Goal: Task Accomplishment & Management: Manage account settings

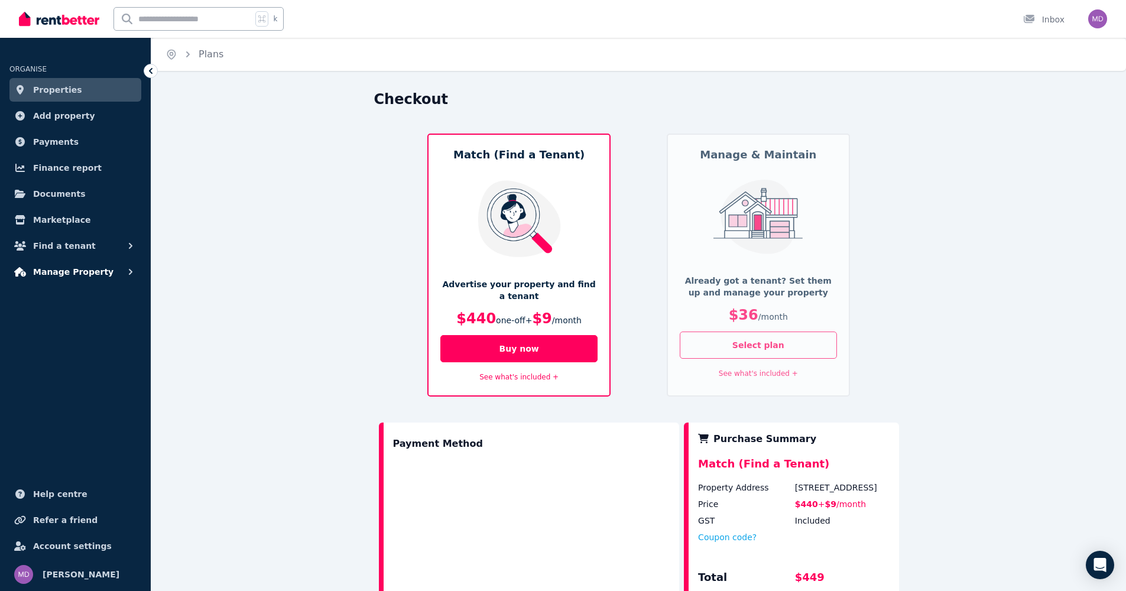
click at [72, 270] on span "Manage Property" at bounding box center [73, 272] width 80 height 14
click at [76, 544] on span "Account settings" at bounding box center [72, 546] width 79 height 14
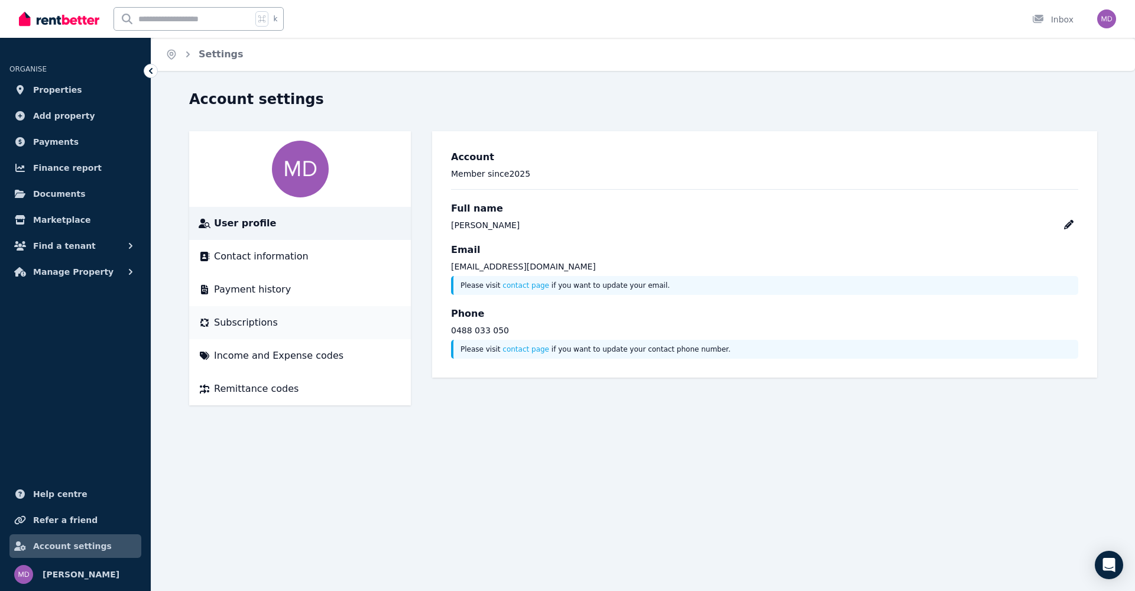
click at [244, 320] on span "Subscriptions" at bounding box center [246, 323] width 64 height 14
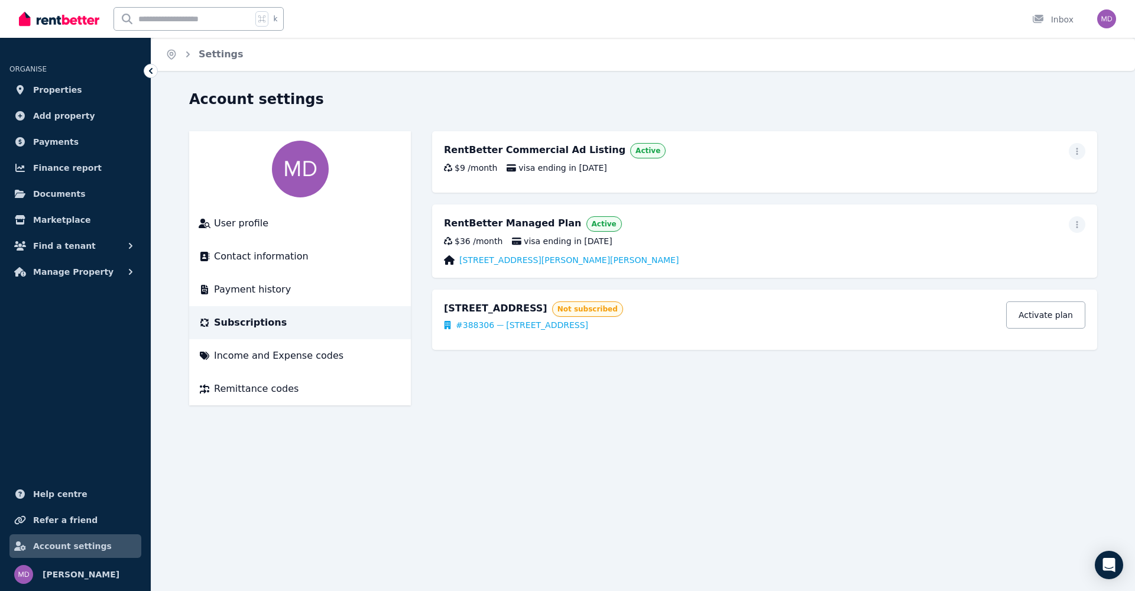
click at [592, 222] on span "Active" at bounding box center [604, 223] width 25 height 9
click at [235, 225] on span "User profile" at bounding box center [241, 223] width 54 height 14
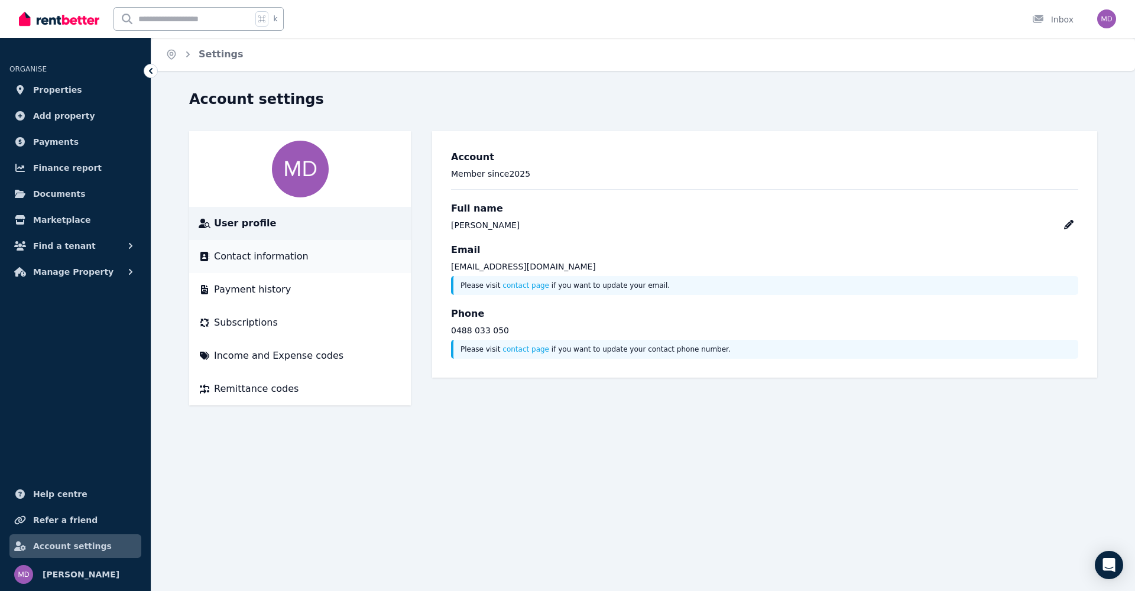
click at [289, 255] on span "Contact information" at bounding box center [261, 256] width 95 height 14
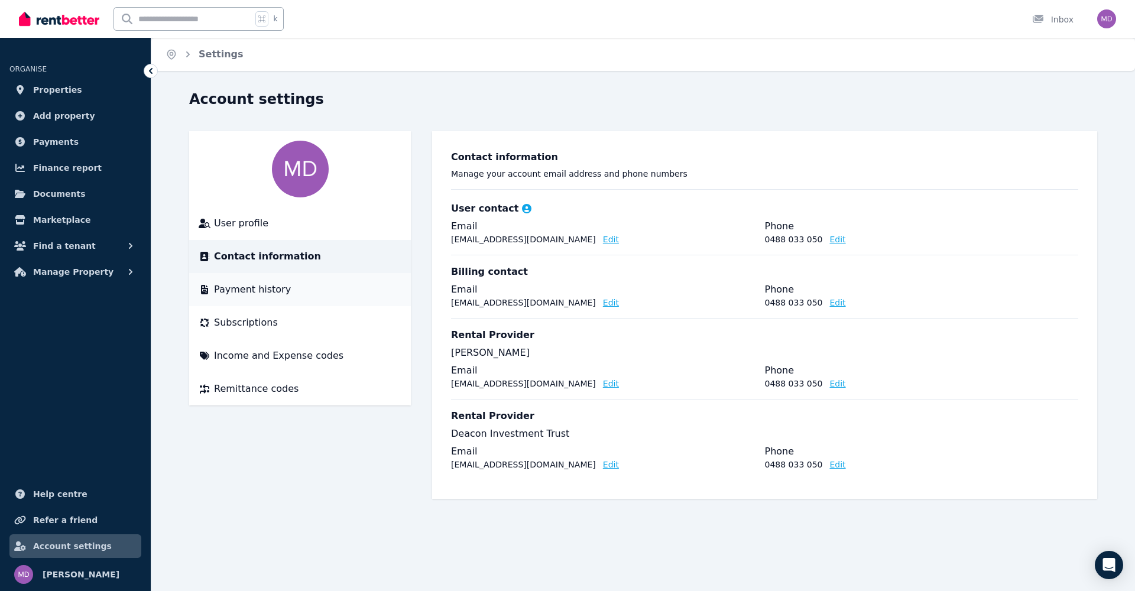
click at [251, 294] on span "Payment history" at bounding box center [252, 290] width 77 height 14
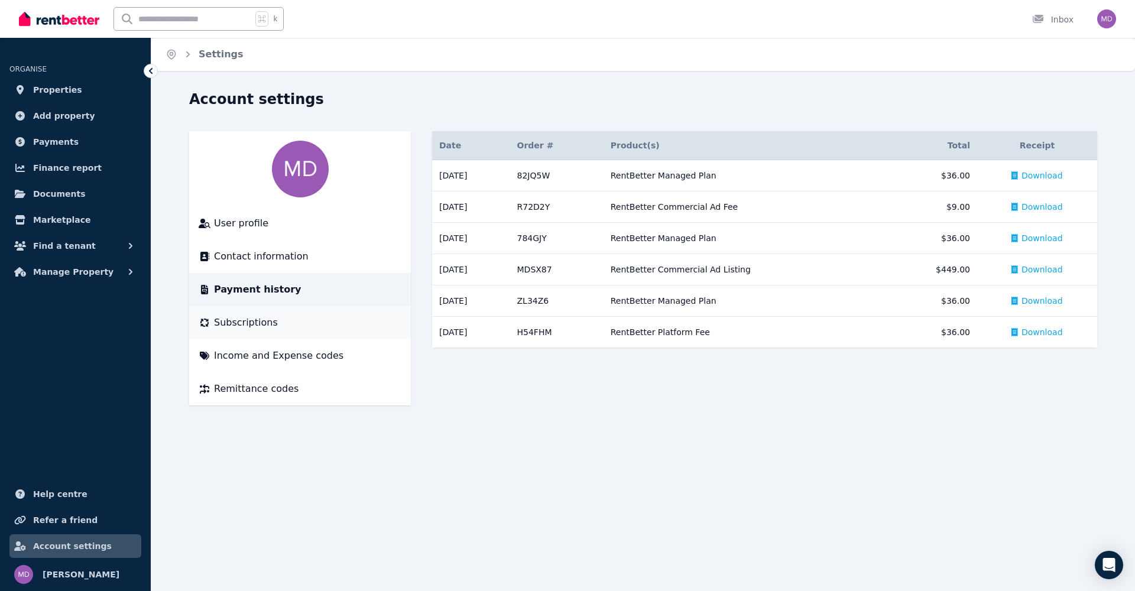
click at [250, 324] on span "Subscriptions" at bounding box center [246, 323] width 64 height 14
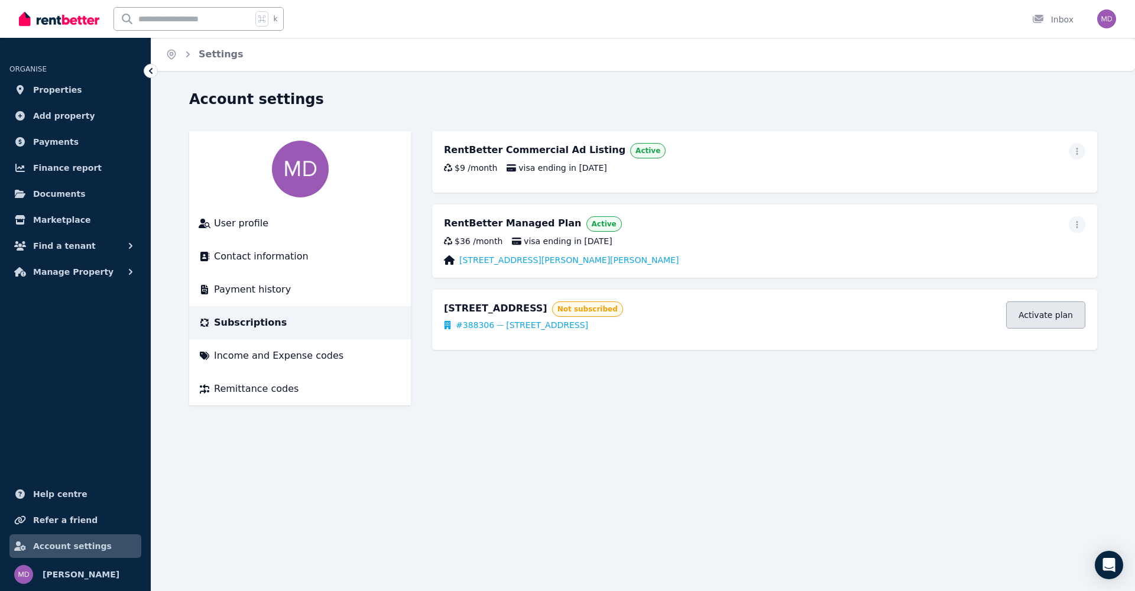
click at [1031, 319] on link "Activate plan" at bounding box center [1045, 314] width 79 height 27
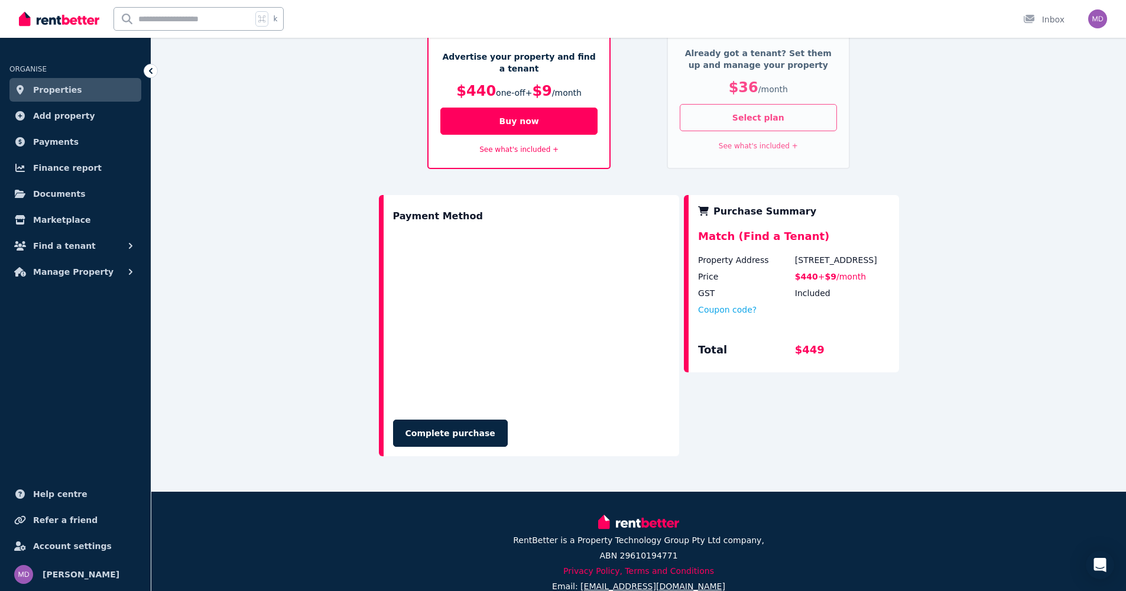
scroll to position [225, 0]
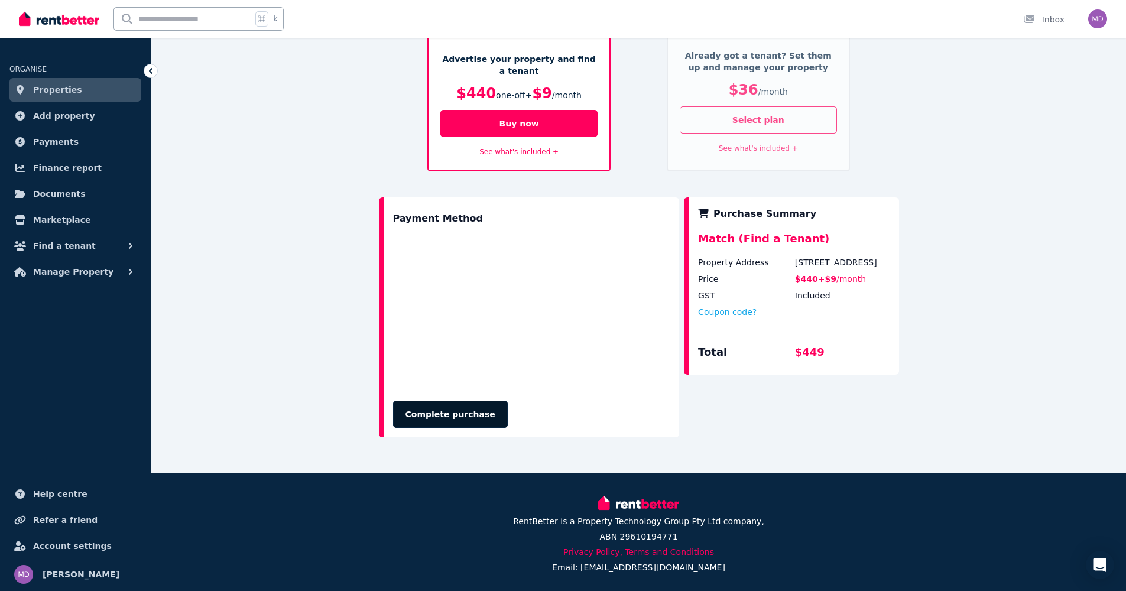
click at [467, 411] on button "Complete purchase" at bounding box center [450, 414] width 115 height 27
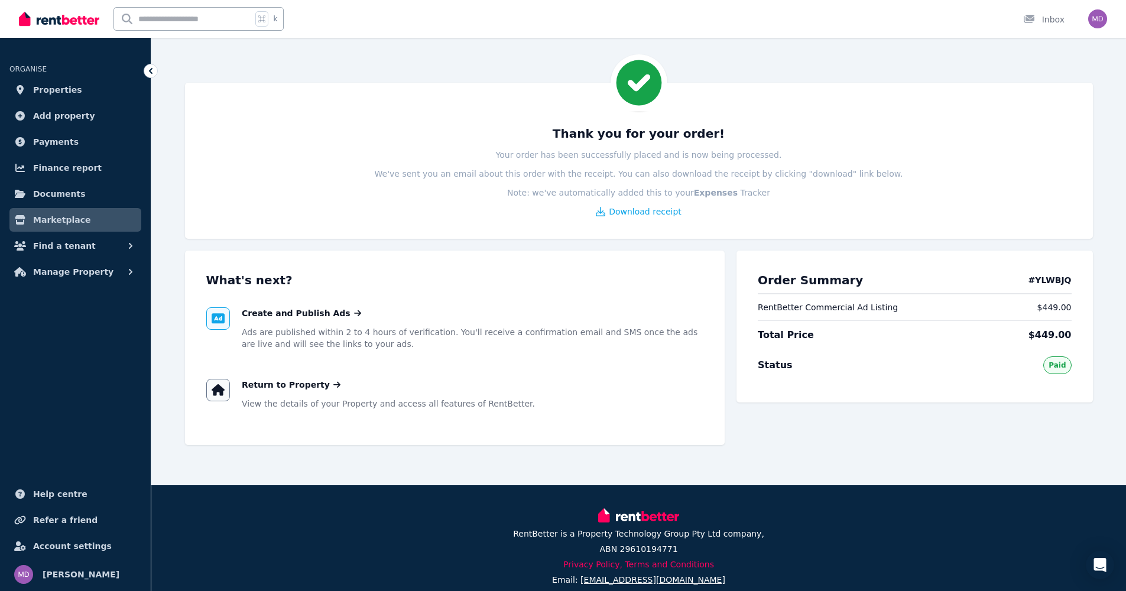
scroll to position [28, 0]
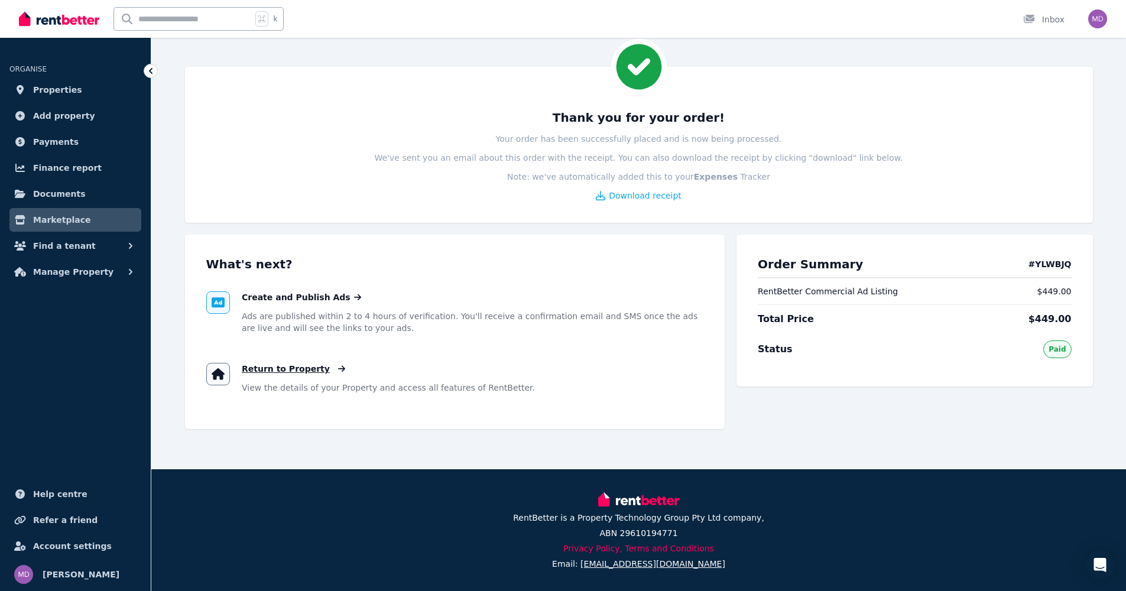
click at [271, 367] on span "Return to Property" at bounding box center [286, 369] width 88 height 12
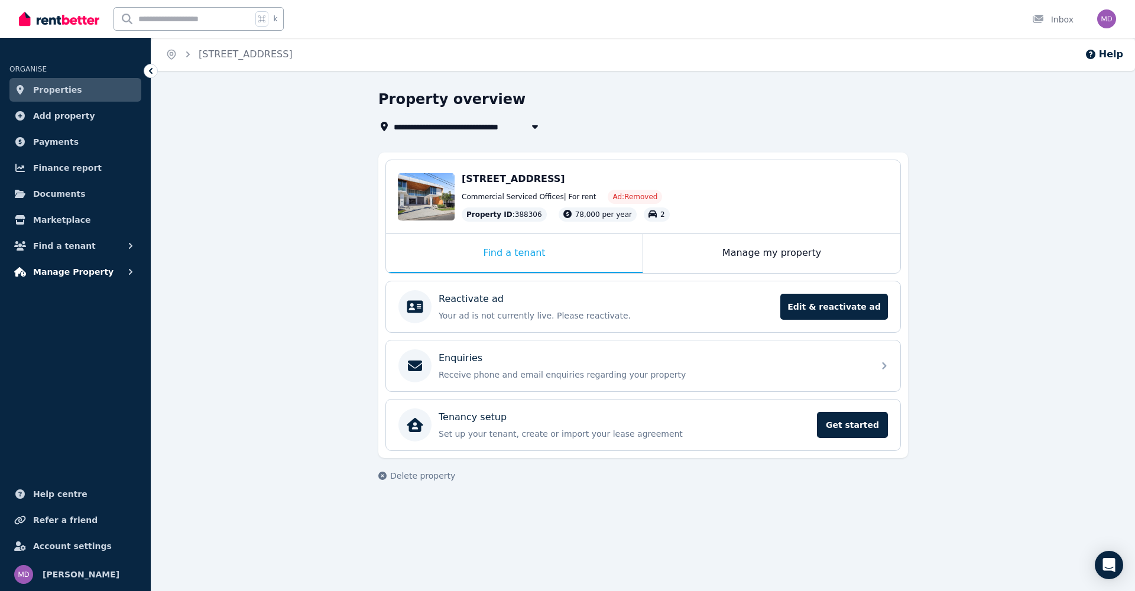
click at [66, 269] on span "Manage Property" at bounding box center [73, 272] width 80 height 14
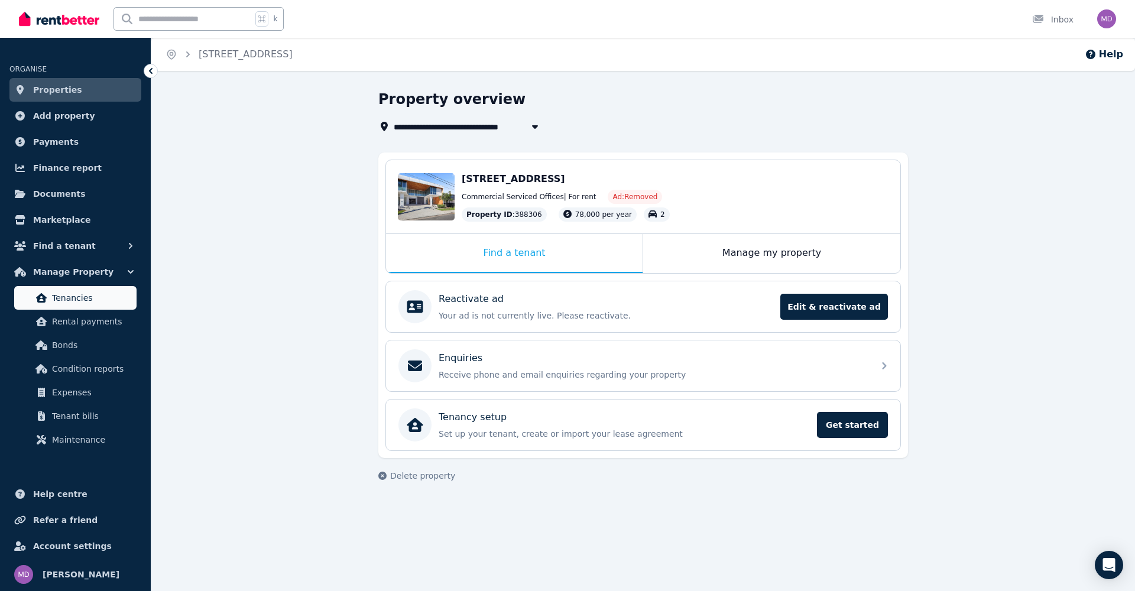
click at [67, 298] on span "Tenancies" at bounding box center [92, 298] width 80 height 14
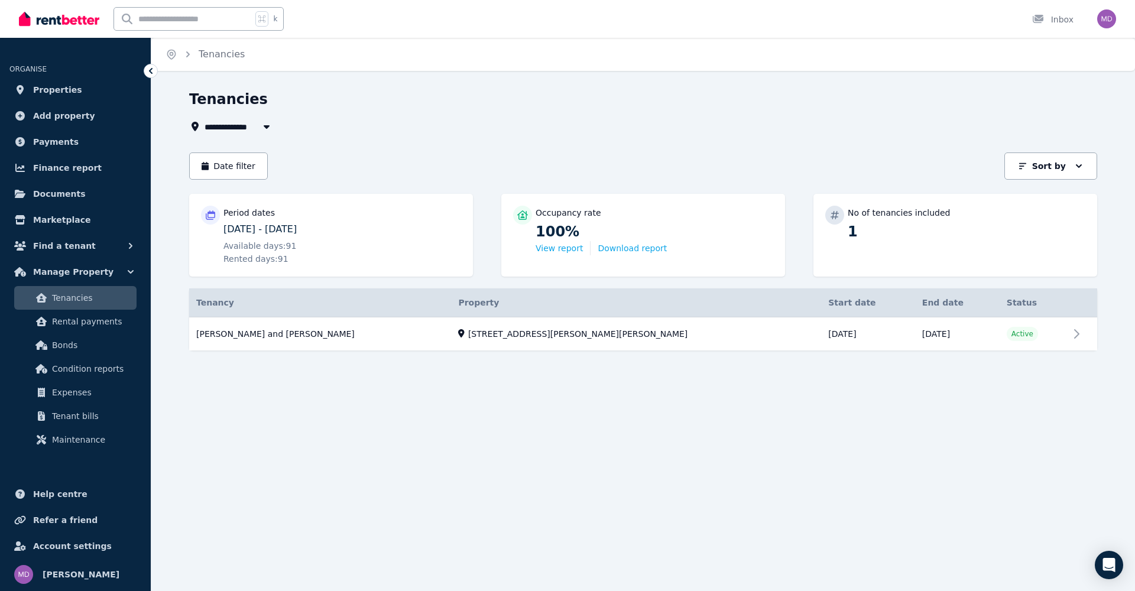
click at [265, 127] on icon "button" at bounding box center [267, 127] width 6 height 4
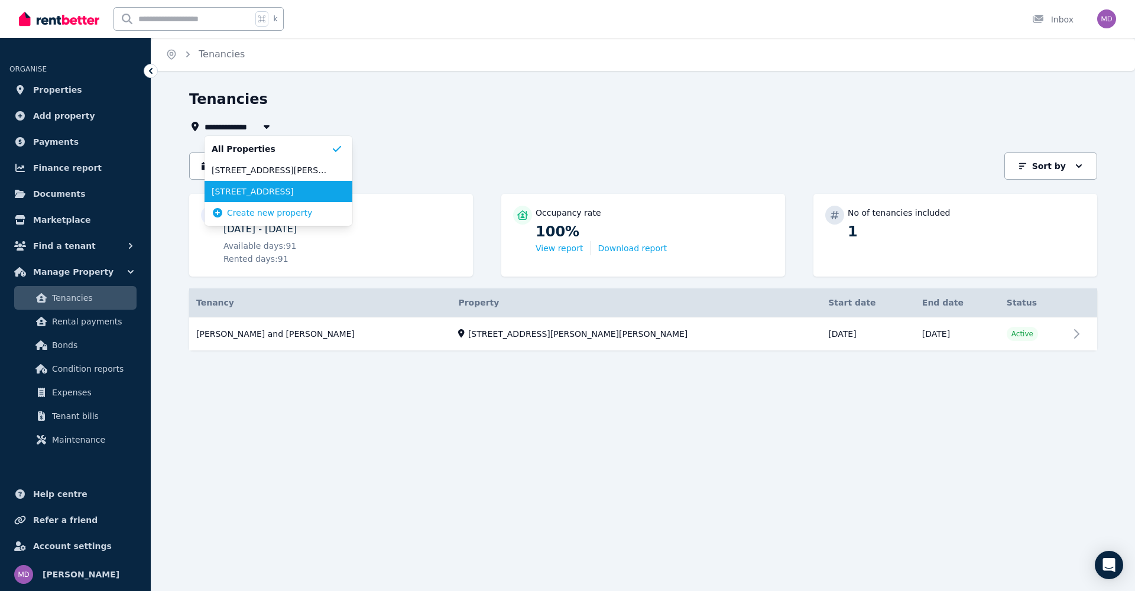
click at [254, 194] on span "[STREET_ADDRESS]" at bounding box center [271, 192] width 119 height 12
type input "**********"
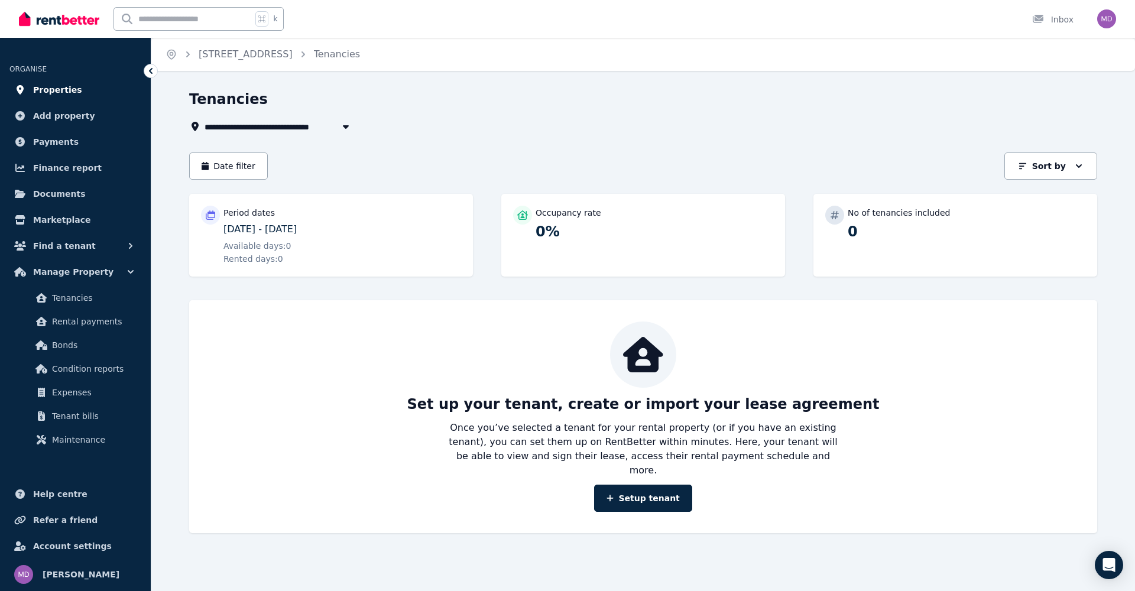
click at [60, 89] on span "Properties" at bounding box center [57, 90] width 49 height 14
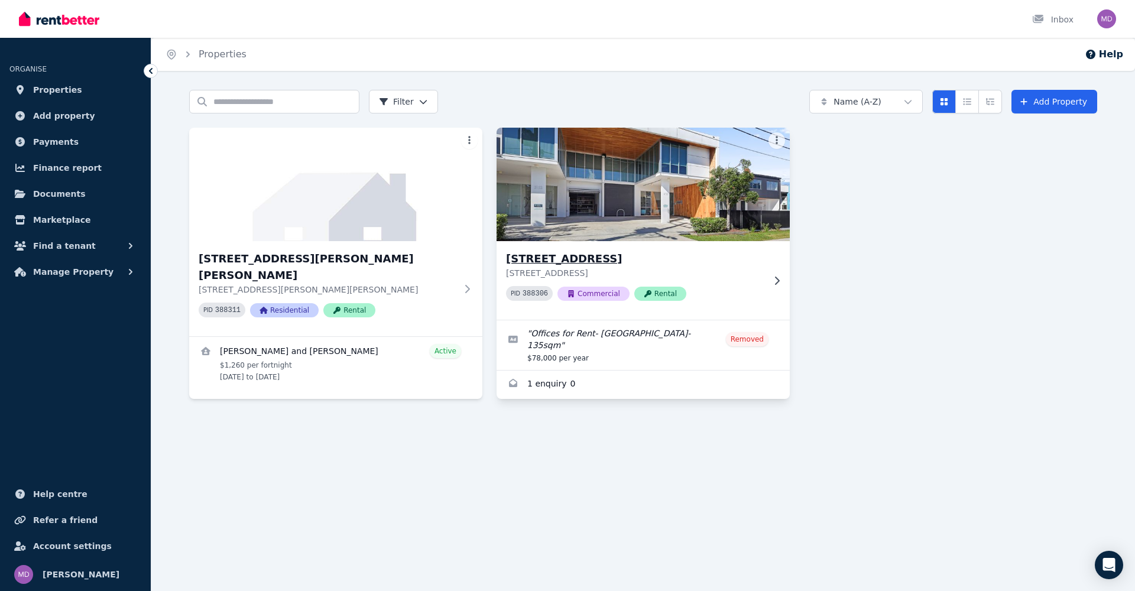
click at [599, 254] on h3 "[STREET_ADDRESS]" at bounding box center [635, 259] width 258 height 17
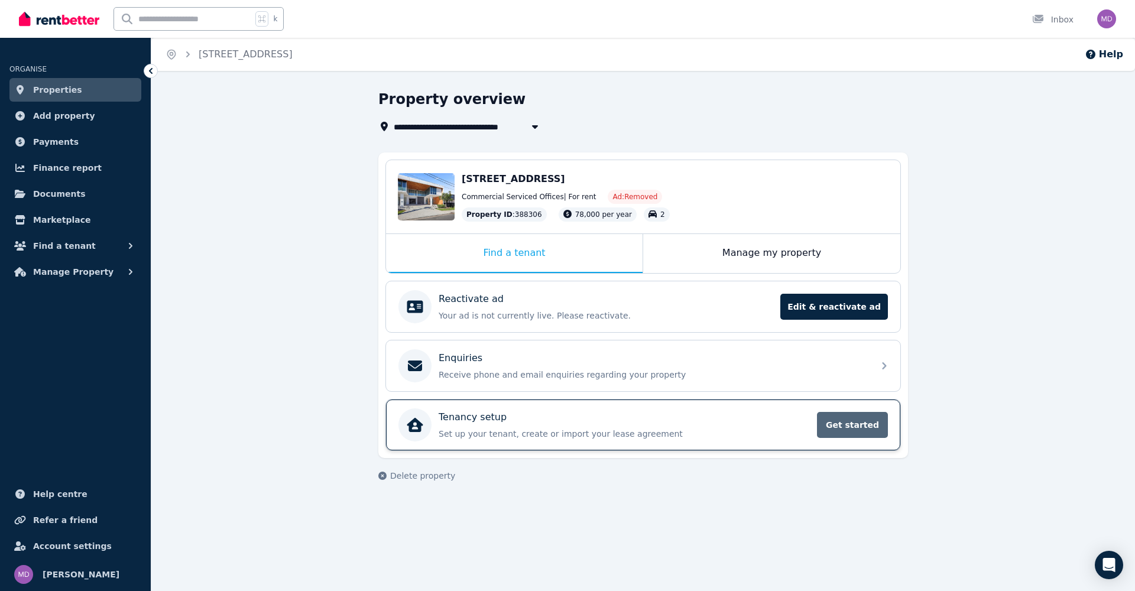
click at [831, 422] on span "Get started" at bounding box center [852, 425] width 71 height 26
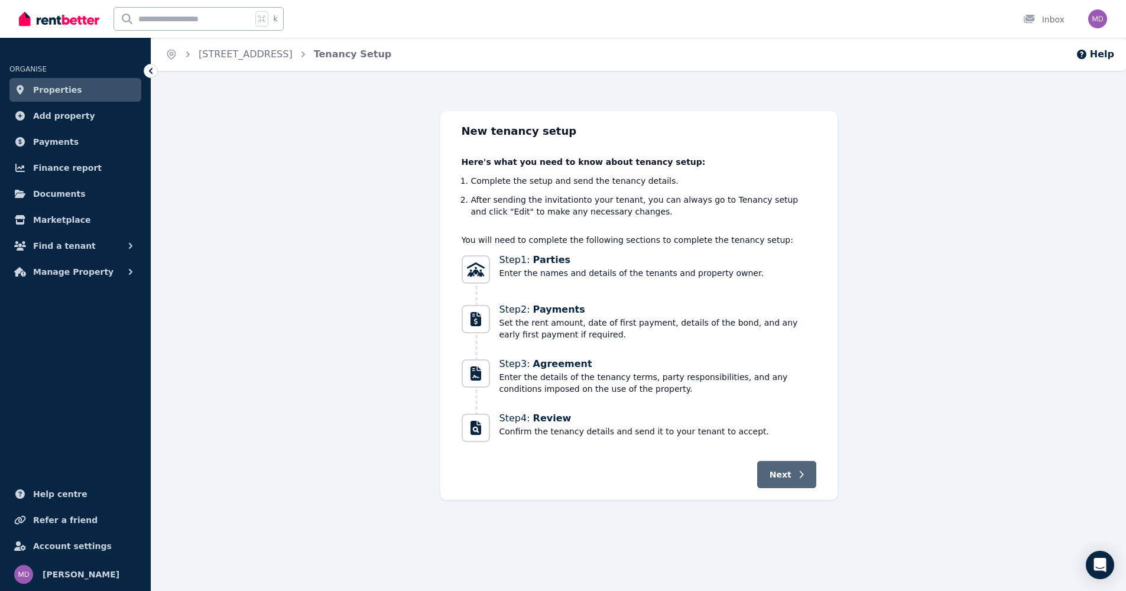
click at [783, 478] on span "Next" at bounding box center [781, 475] width 22 height 12
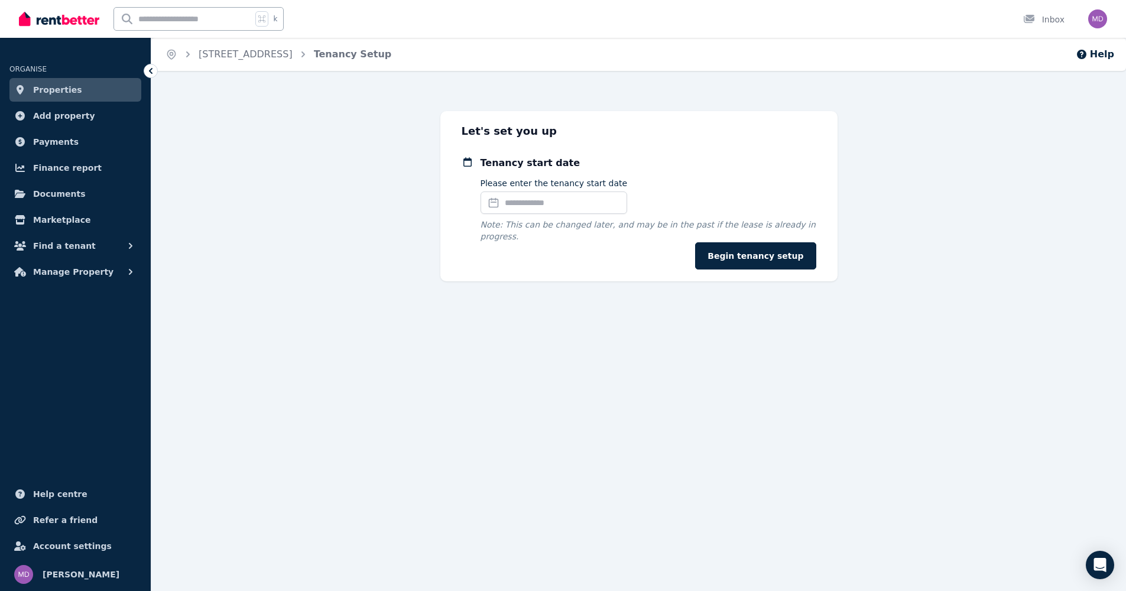
click at [522, 202] on input "Please enter the tenancy start date" at bounding box center [554, 203] width 147 height 22
click at [510, 312] on div "4" at bounding box center [514, 308] width 16 height 16
click at [724, 248] on button "Begin tenancy setup" at bounding box center [755, 255] width 121 height 27
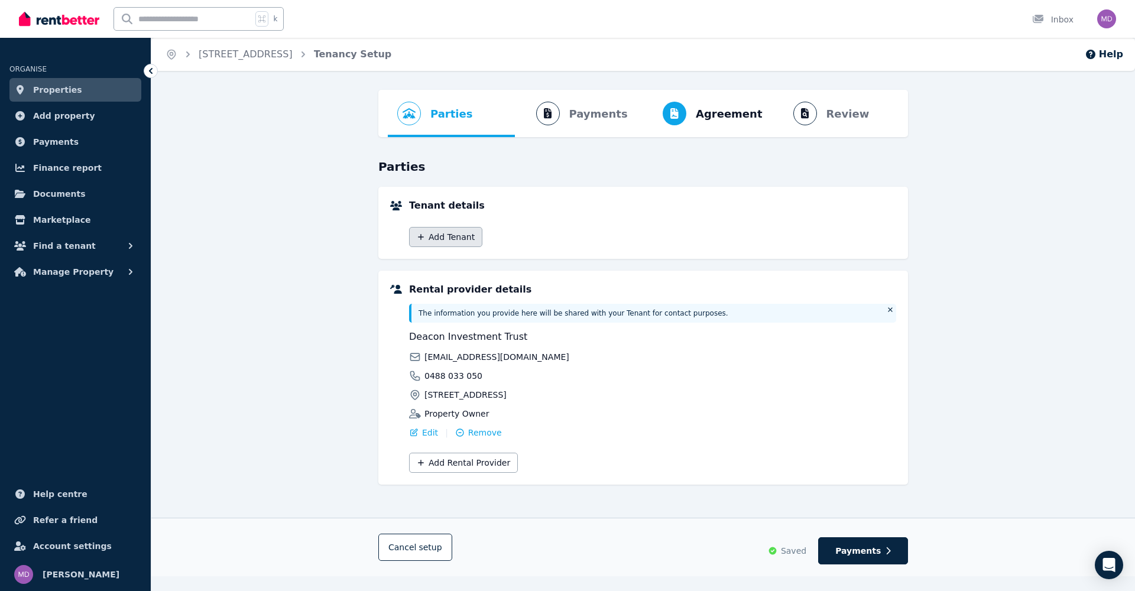
click at [448, 235] on button "Add Tenant" at bounding box center [445, 237] width 73 height 20
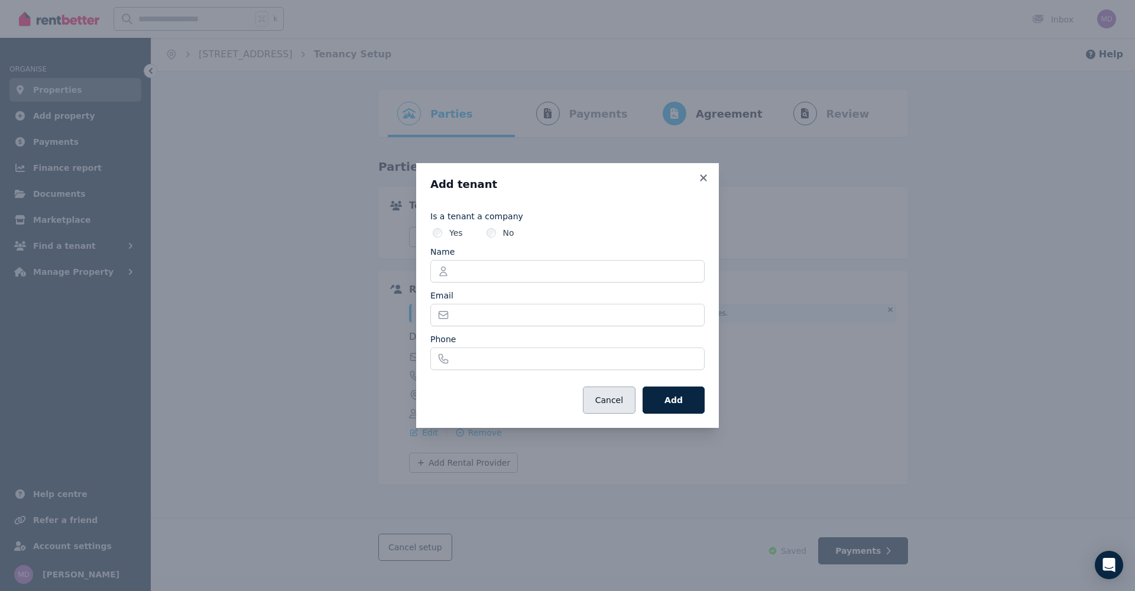
click at [622, 402] on button "Cancel" at bounding box center [609, 400] width 53 height 27
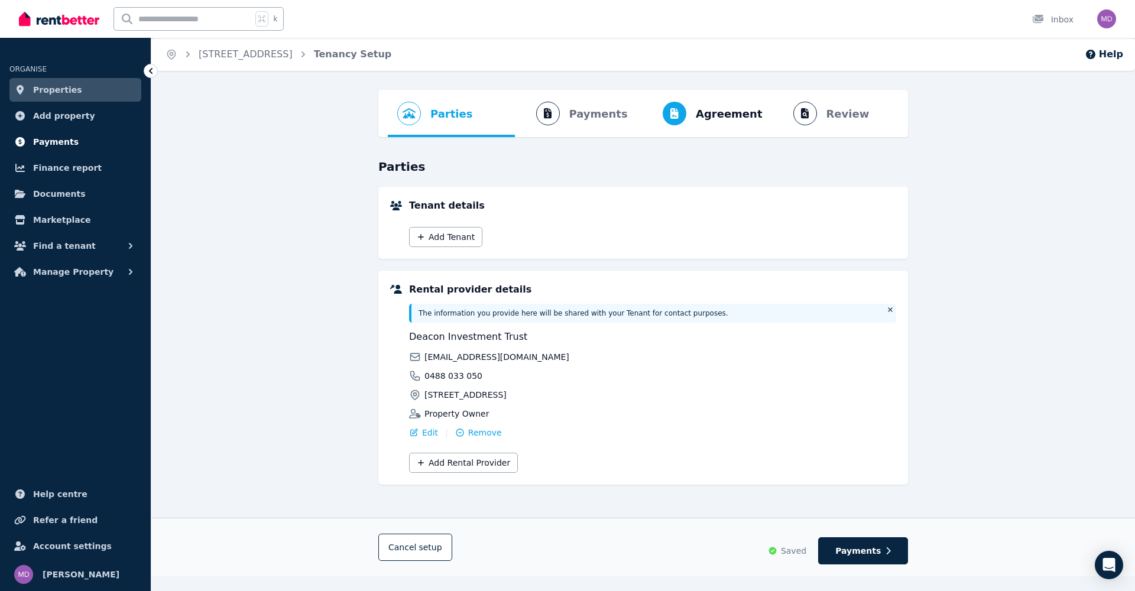
click at [53, 139] on span "Payments" at bounding box center [56, 142] width 46 height 14
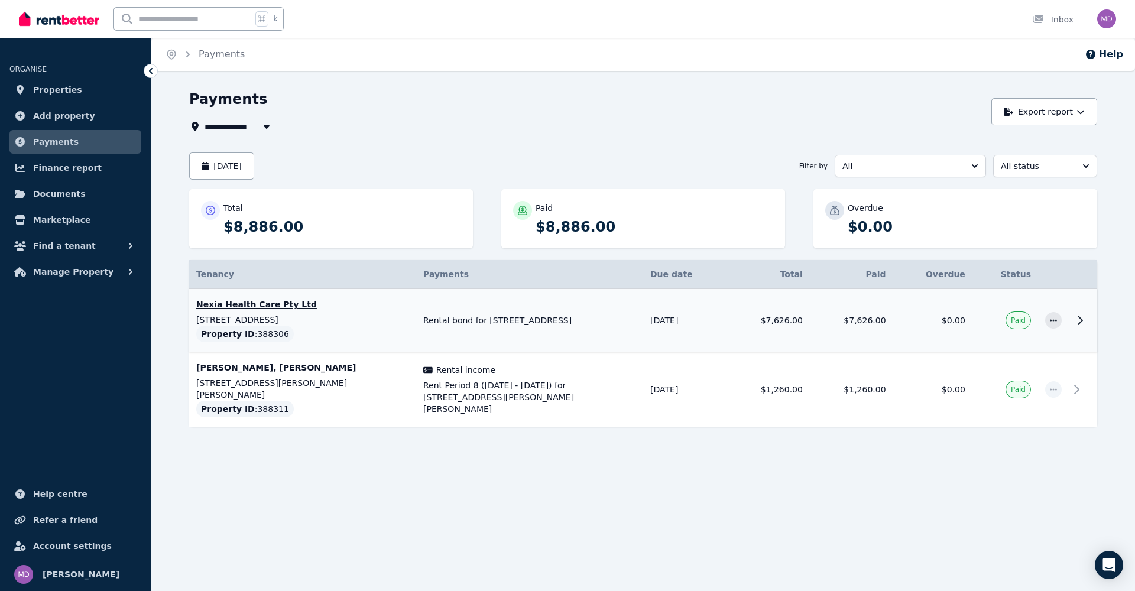
click at [239, 304] on p "Nexia Health Care Pty Ltd" at bounding box center [302, 304] width 213 height 12
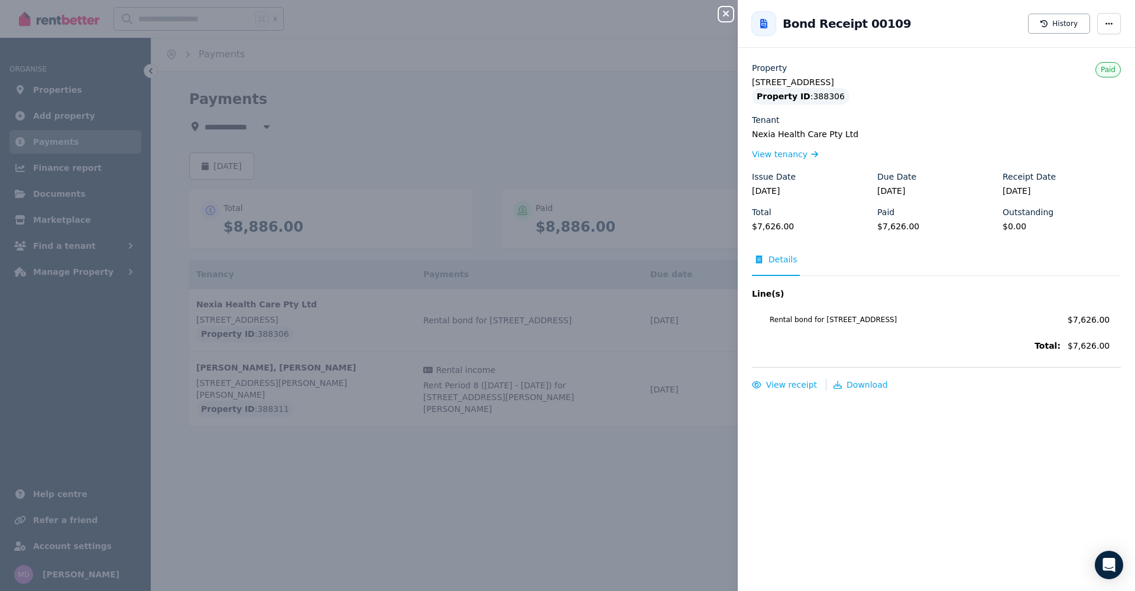
click at [917, 331] on div "Line(s) Rental bond for [STREET_ADDRESS] Amount: $7,626.00 Total: $7,626.00" at bounding box center [936, 321] width 369 height 67
click at [786, 151] on span "View tenancy" at bounding box center [780, 154] width 56 height 12
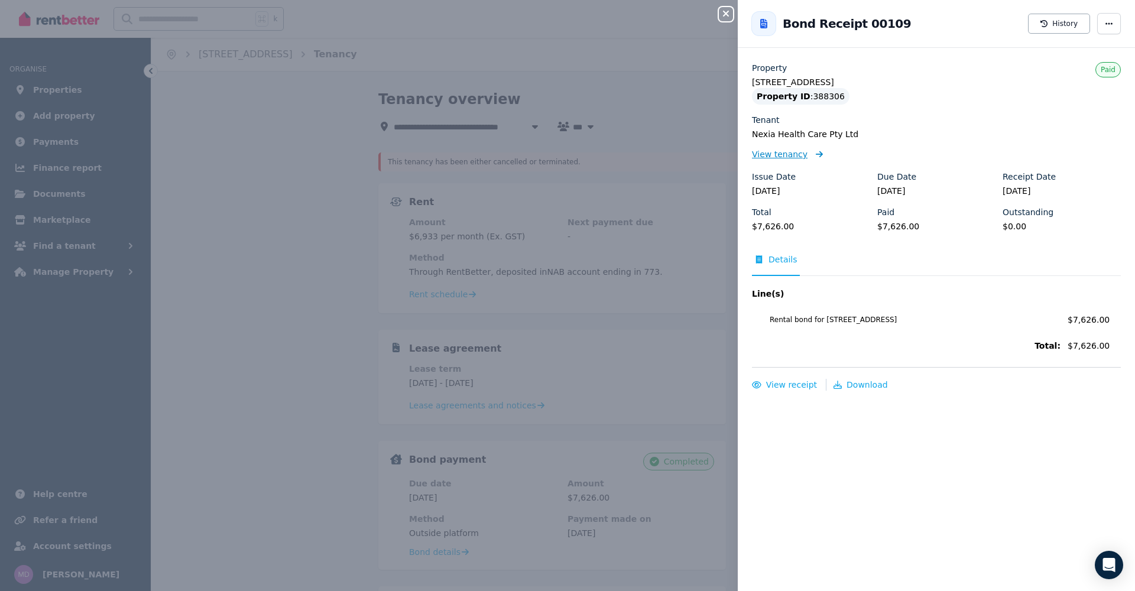
click at [773, 155] on span "View tenancy" at bounding box center [780, 154] width 56 height 12
click at [1095, 75] on div "Paid" at bounding box center [1107, 69] width 25 height 15
click at [631, 355] on div "Close panel Back to Bond Receipt 00109 History Property [STREET_ADDRESS] Proper…" at bounding box center [567, 295] width 1135 height 591
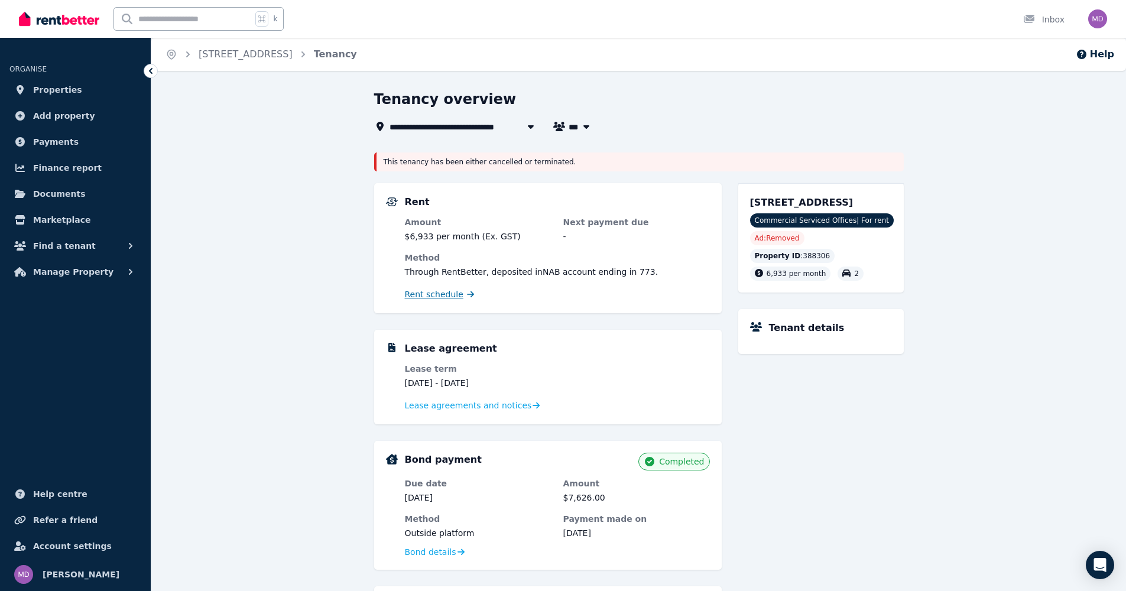
click at [448, 293] on span "Rent schedule" at bounding box center [434, 294] width 59 height 12
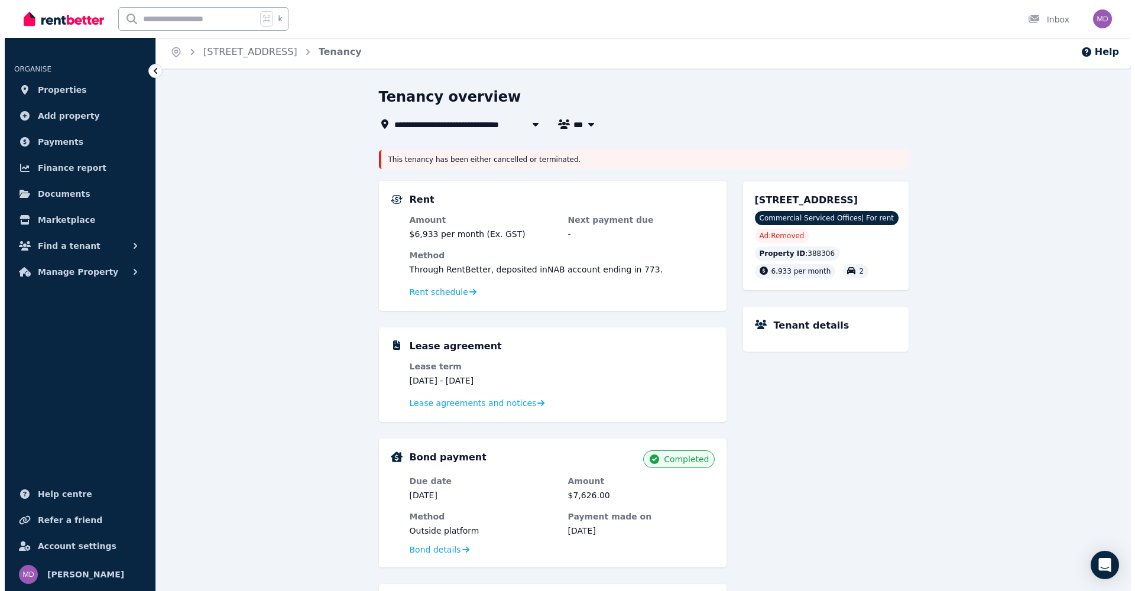
scroll to position [5, 0]
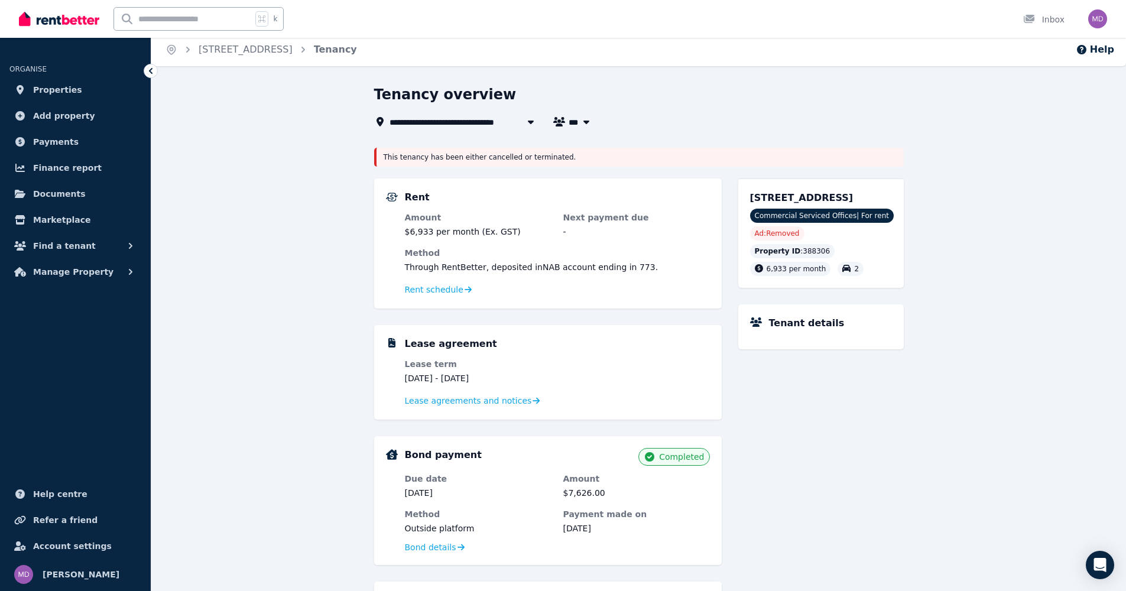
click at [583, 119] on icon "button" at bounding box center [586, 121] width 12 height 9
type input "***"
click at [531, 122] on icon at bounding box center [530, 123] width 6 height 4
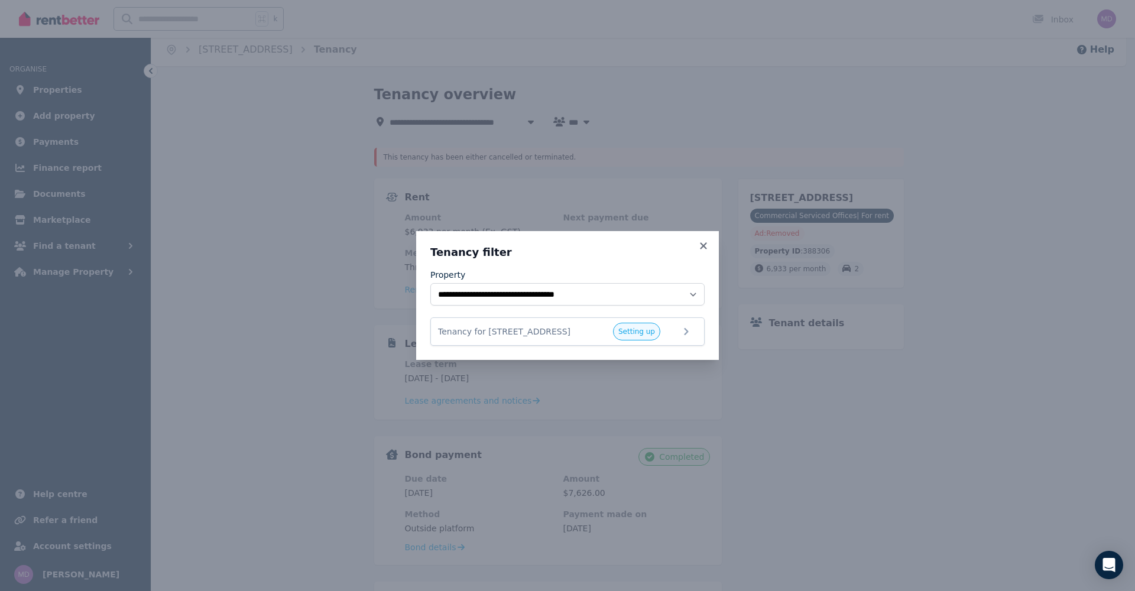
click at [531, 121] on div "**********" at bounding box center [567, 295] width 1135 height 591
click at [641, 323] on span "Setting up" at bounding box center [636, 332] width 47 height 18
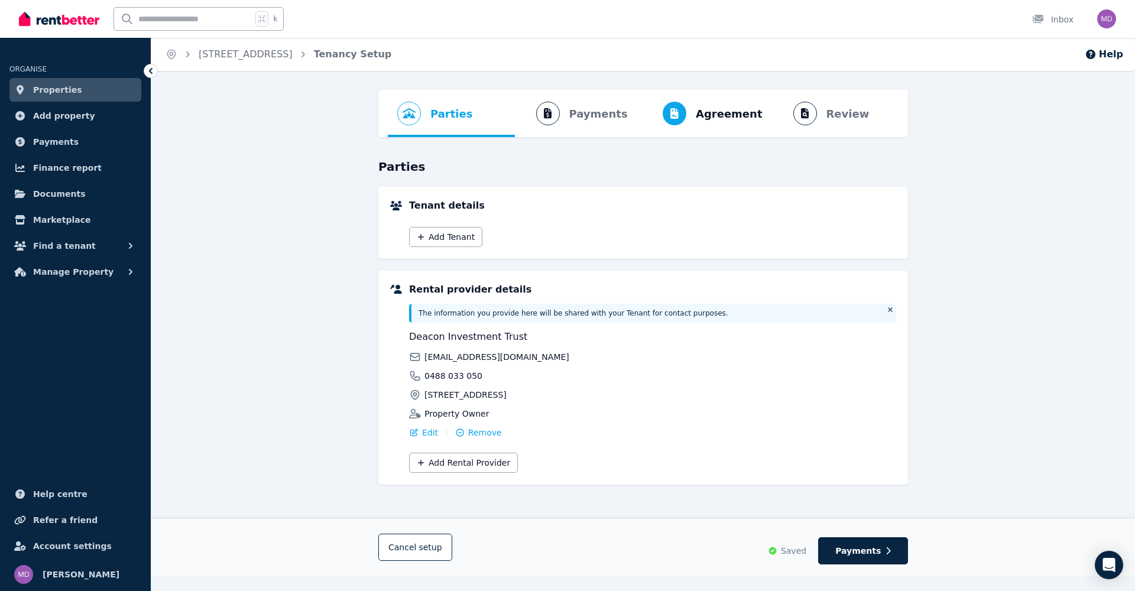
click at [798, 549] on span "Saved" at bounding box center [793, 551] width 25 height 12
click at [787, 553] on div "Saved" at bounding box center [787, 551] width 38 height 12
click at [584, 117] on ol "Parties Rental provider and tenant details Payments Bond and rental payments Ag…" at bounding box center [643, 113] width 511 height 47
click at [712, 119] on span "Agreement" at bounding box center [729, 114] width 67 height 17
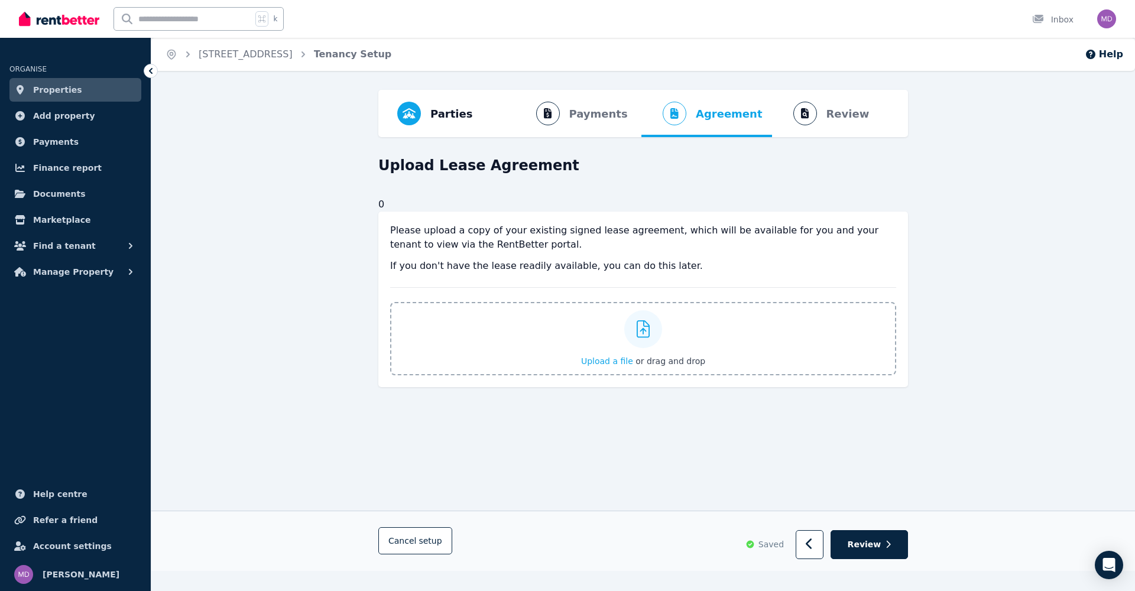
click at [854, 113] on ol "Parties Rental provider and tenant details Payments Bond and rental payments Ag…" at bounding box center [643, 113] width 511 height 47
click at [456, 112] on span "Parties" at bounding box center [451, 114] width 42 height 17
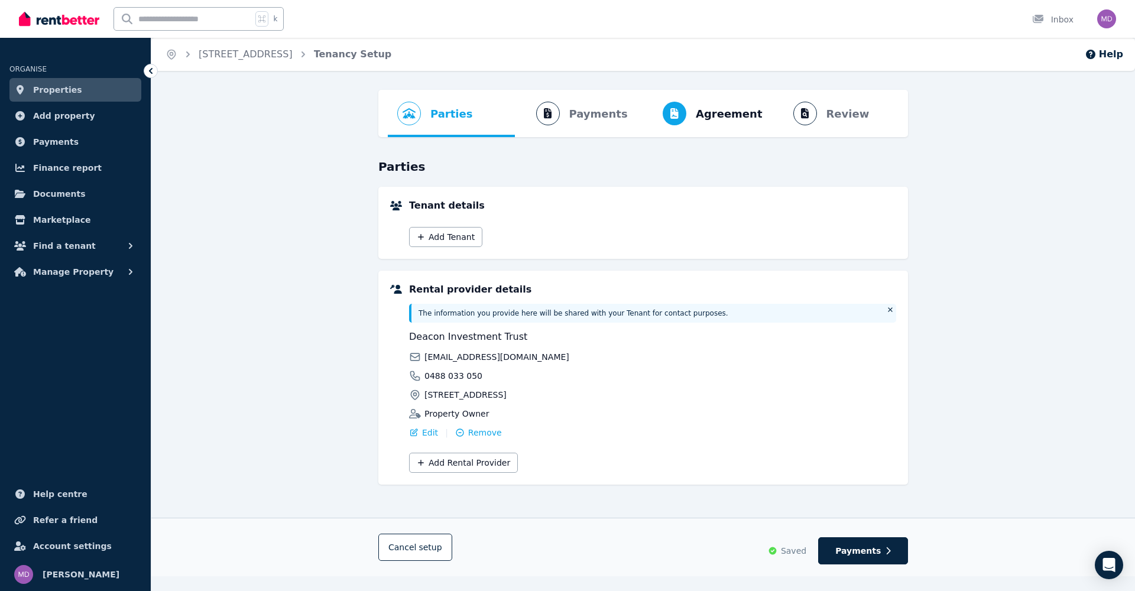
click at [53, 89] on span "Properties" at bounding box center [57, 90] width 49 height 14
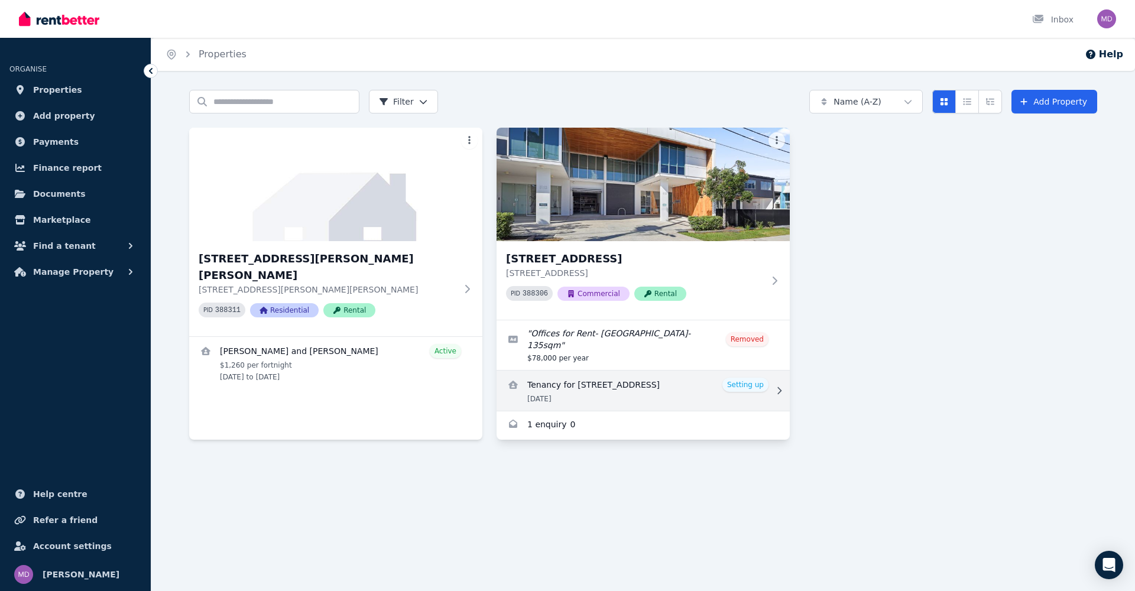
click at [777, 387] on icon at bounding box center [779, 391] width 12 height 8
click at [754, 374] on link "View details for Tenancy for Unit 4/13 Manilla St, East Brisbane" at bounding box center [643, 391] width 293 height 40
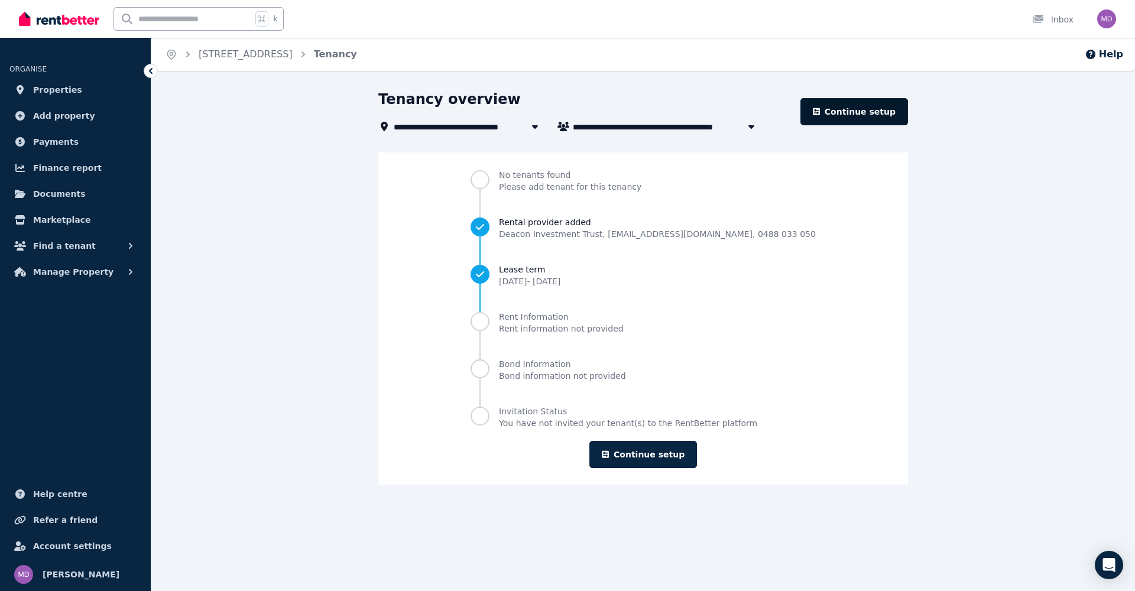
click at [871, 108] on link "Continue setup" at bounding box center [854, 111] width 108 height 27
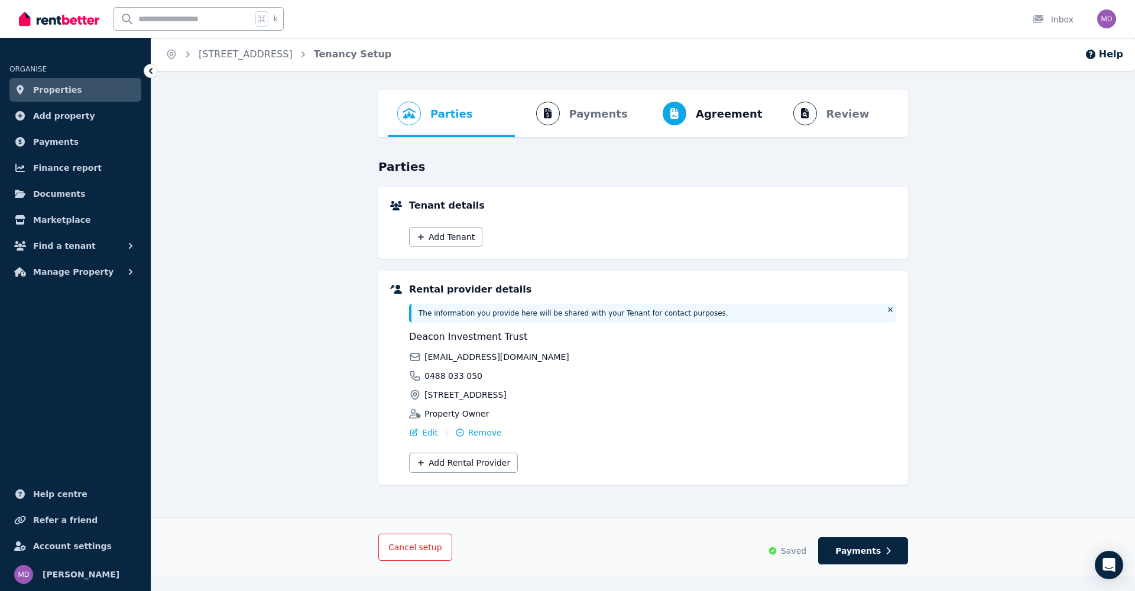
click at [398, 544] on span "Cancel setup" at bounding box center [415, 547] width 54 height 9
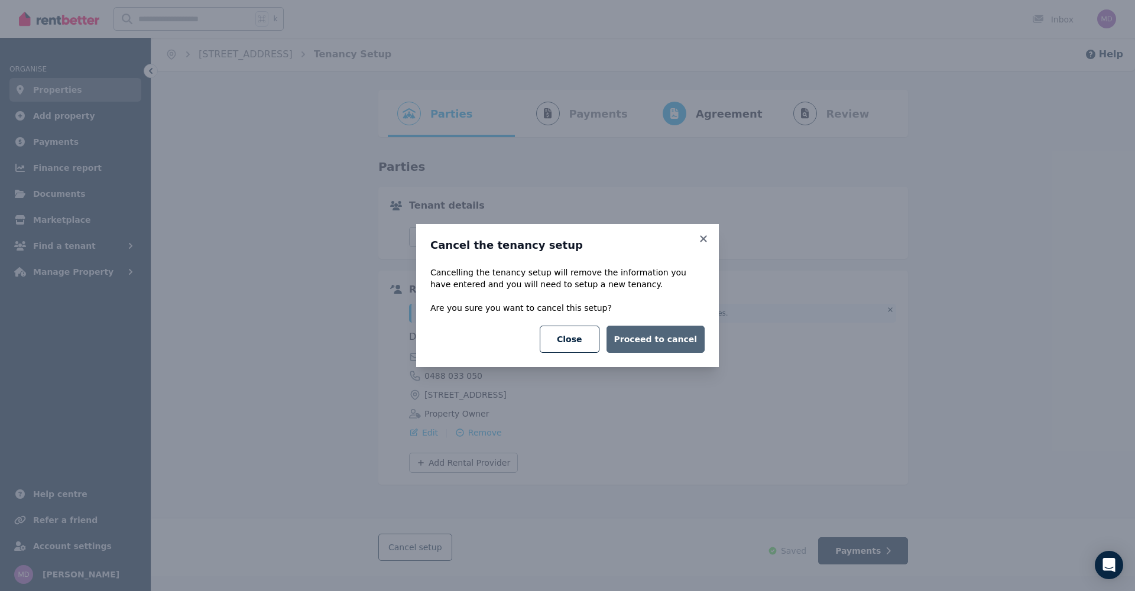
click at [673, 339] on button "Proceed to cancel" at bounding box center [655, 339] width 98 height 27
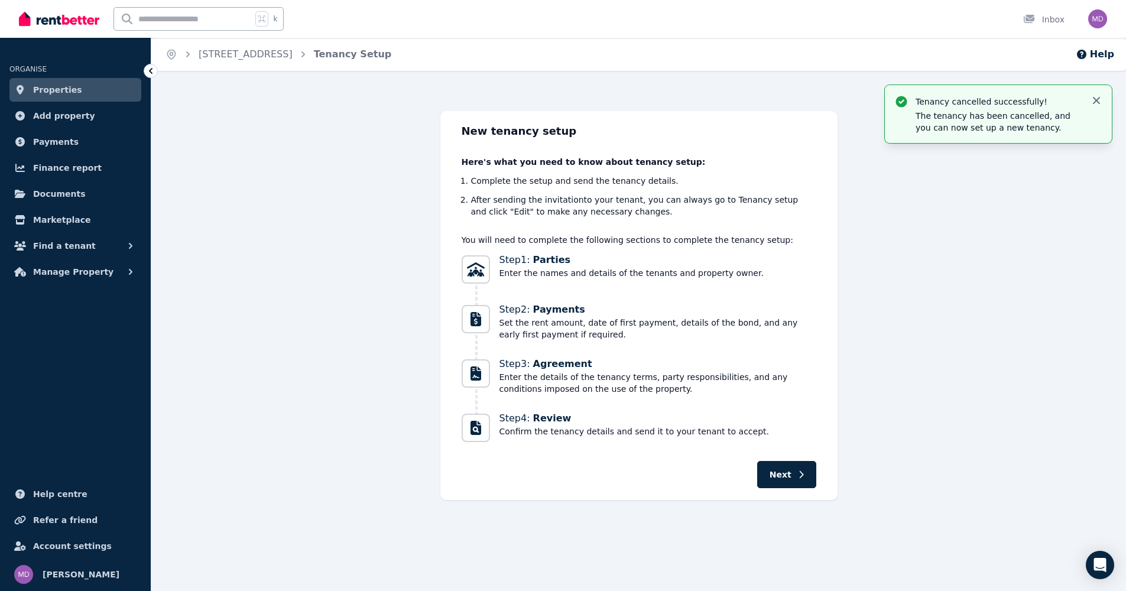
click at [1099, 100] on icon "button" at bounding box center [1097, 101] width 12 height 12
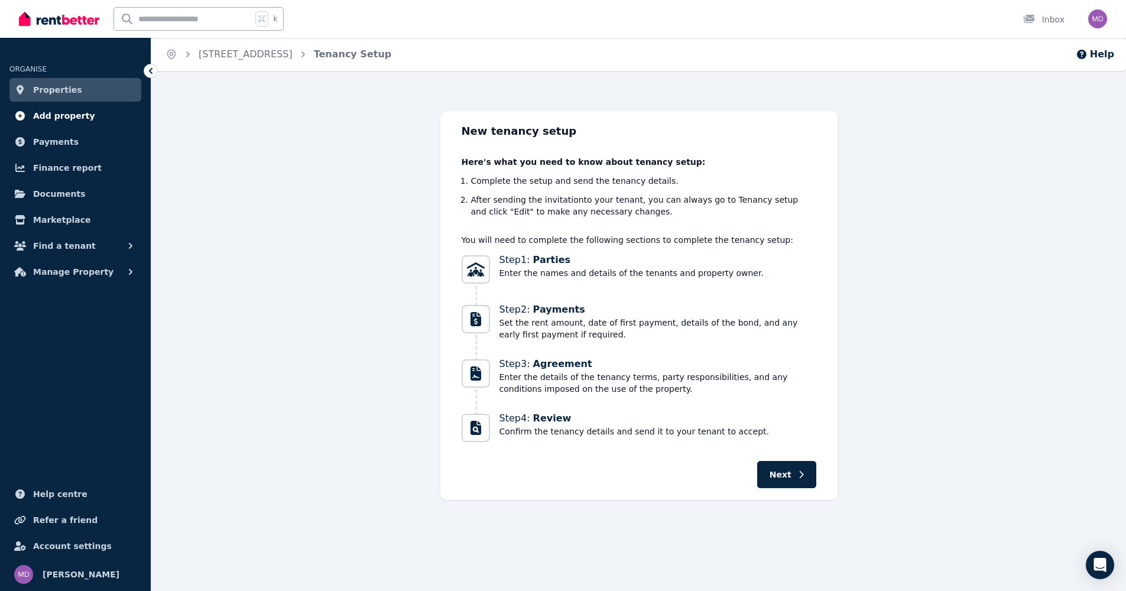
click at [56, 112] on span "Add property" at bounding box center [64, 116] width 62 height 14
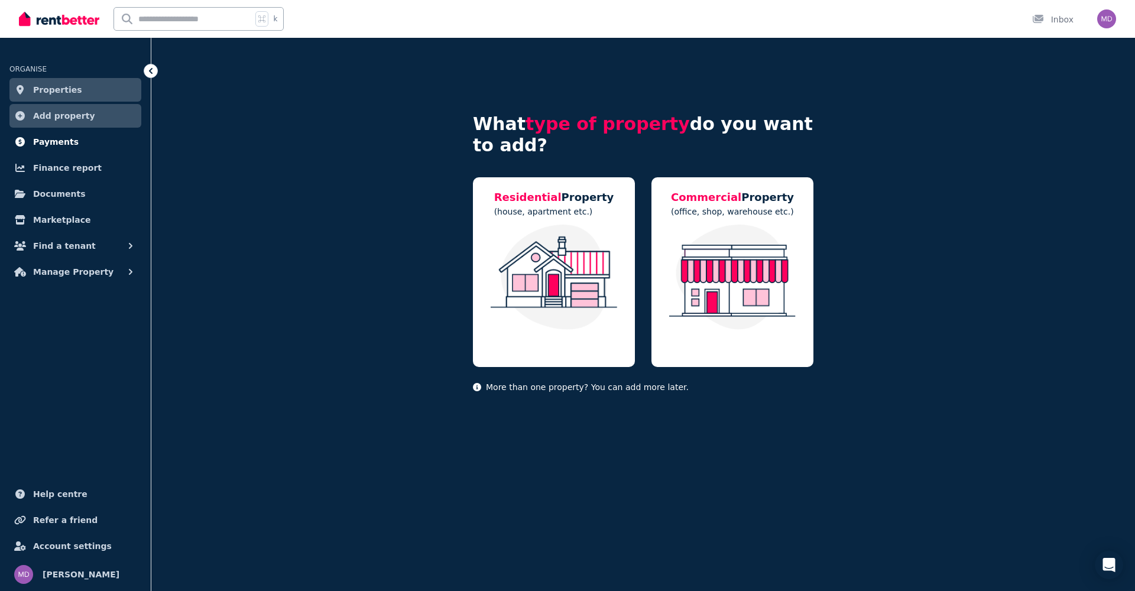
click at [54, 139] on span "Payments" at bounding box center [56, 142] width 46 height 14
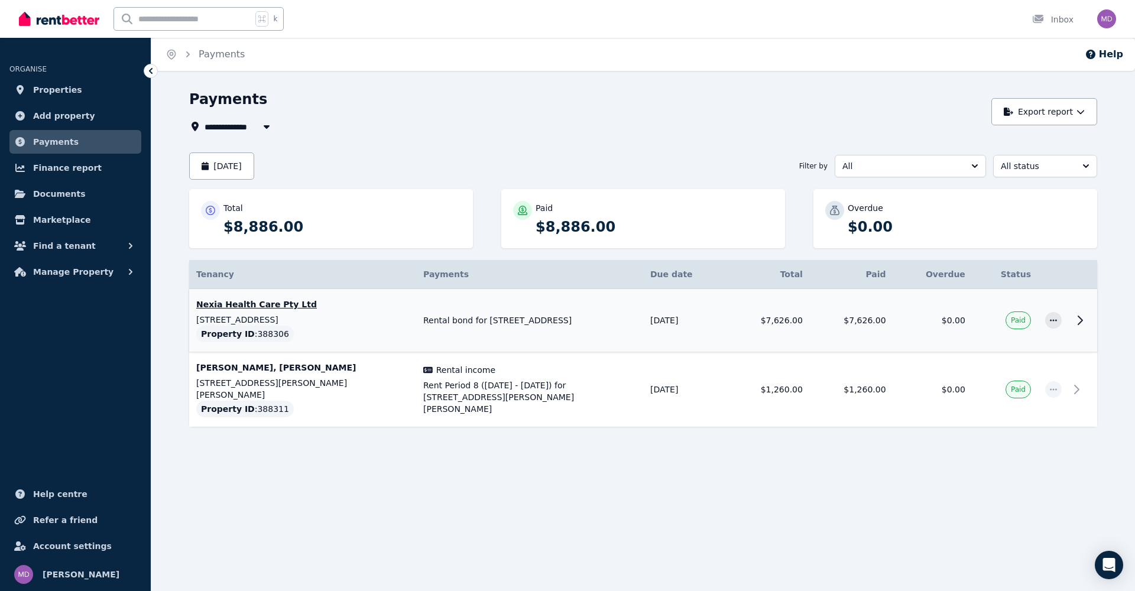
click at [1085, 319] on icon at bounding box center [1080, 320] width 14 height 14
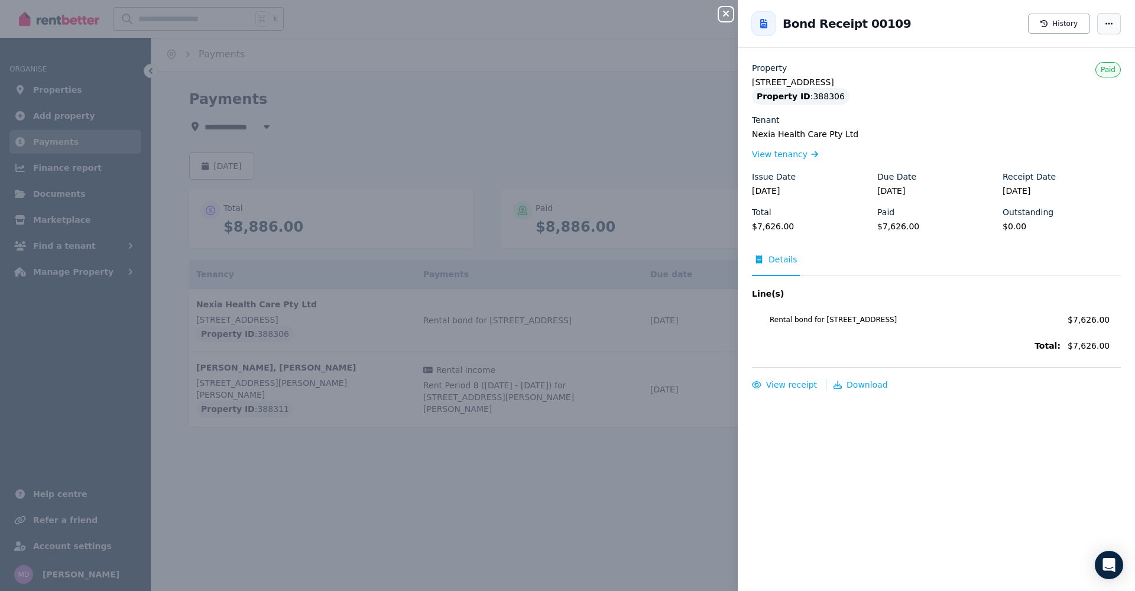
click at [1105, 27] on span "button" at bounding box center [1109, 23] width 24 height 21
click at [695, 342] on div "Close panel Back to Bond Receipt 00109 History Property [STREET_ADDRESS] Proper…" at bounding box center [567, 295] width 1135 height 591
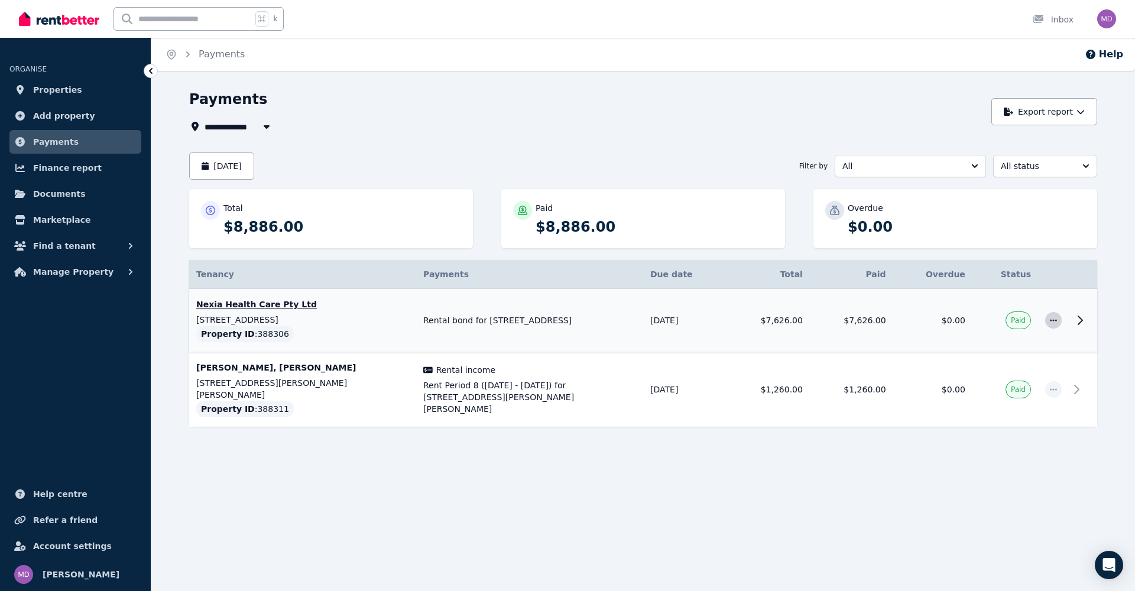
click at [1056, 319] on icon "button" at bounding box center [1053, 320] width 9 height 8
click at [1055, 319] on icon "button" at bounding box center [1053, 320] width 9 height 8
click at [656, 320] on td "[DATE]" at bounding box center [684, 320] width 83 height 63
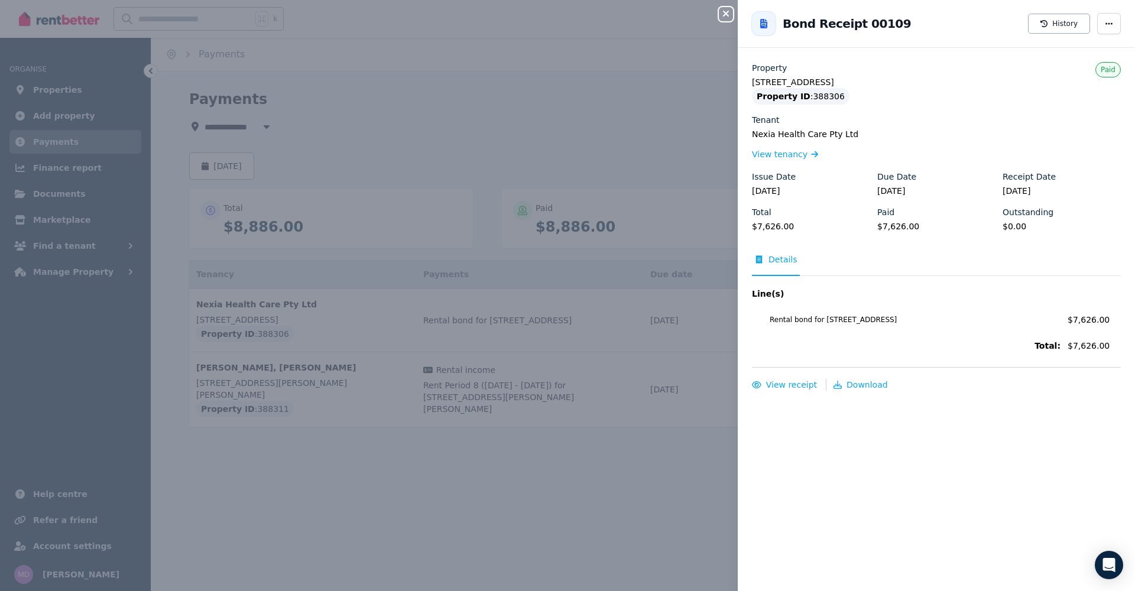
click at [651, 323] on div "Close panel Back to Bond Receipt 00109 History Property [STREET_ADDRESS] Proper…" at bounding box center [567, 295] width 1135 height 591
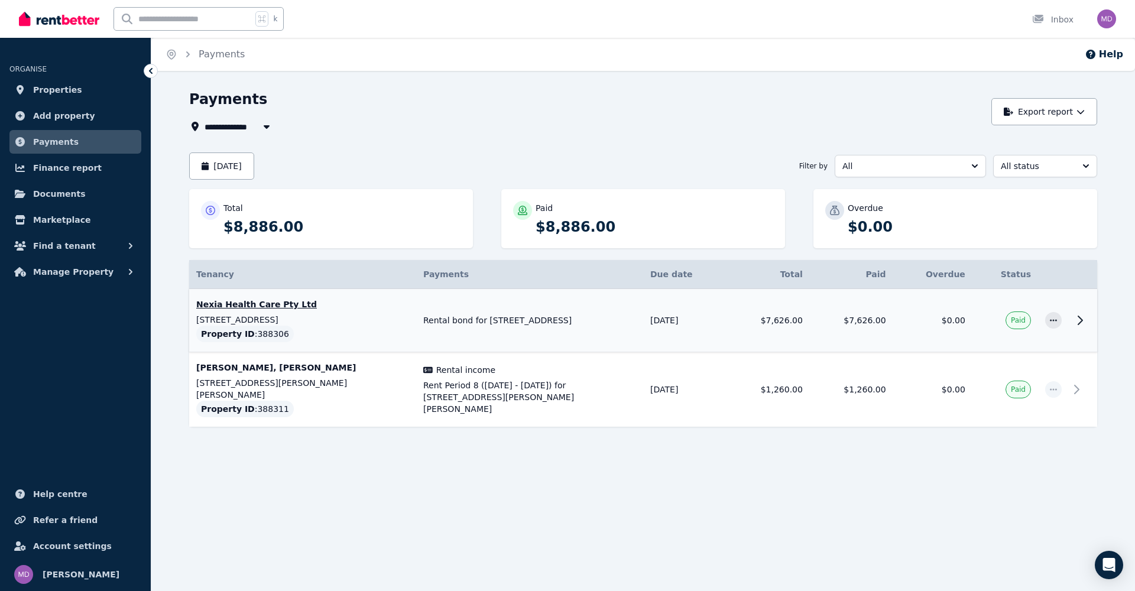
click at [248, 335] on div "Property ID : 388306" at bounding box center [245, 334] width 98 height 17
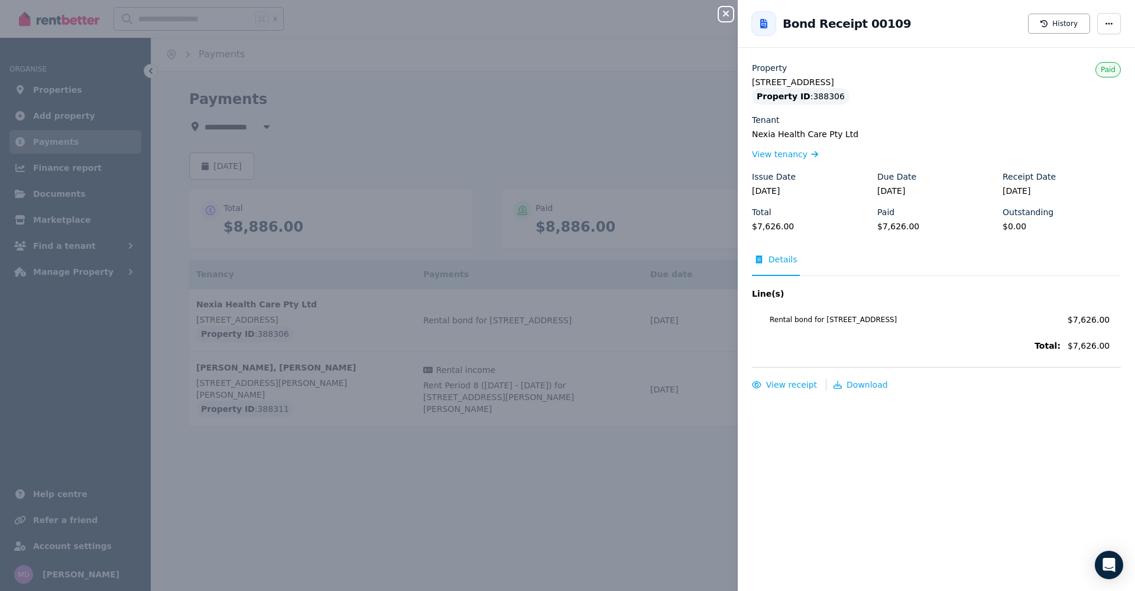
click at [245, 328] on div "Close panel Back to Bond Receipt 00109 History Property [STREET_ADDRESS] Proper…" at bounding box center [567, 295] width 1135 height 591
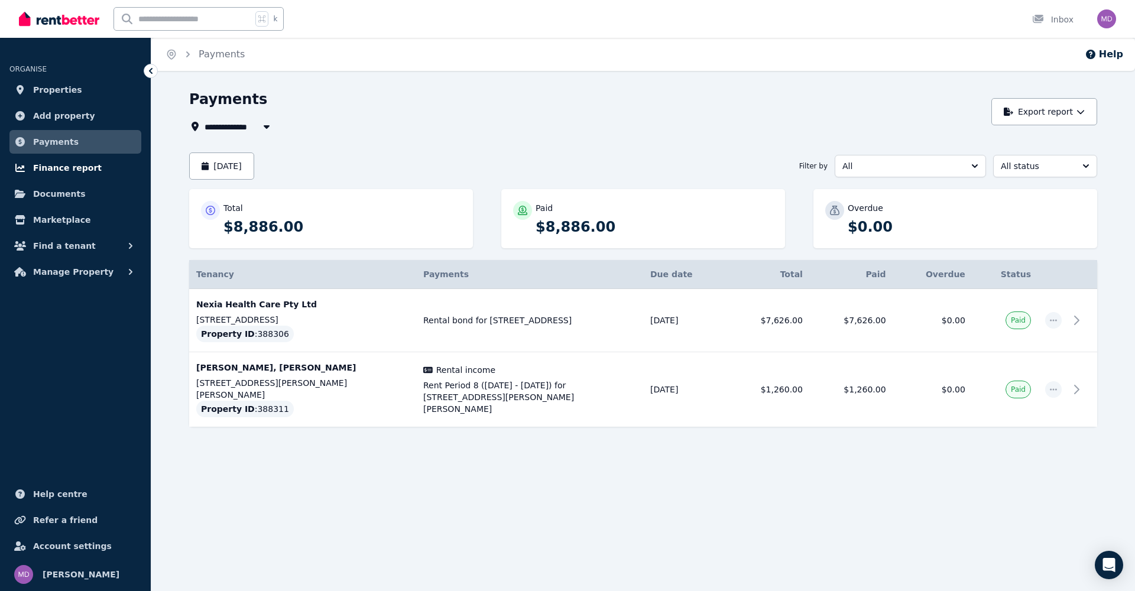
click at [70, 169] on span "Finance report" at bounding box center [67, 168] width 69 height 14
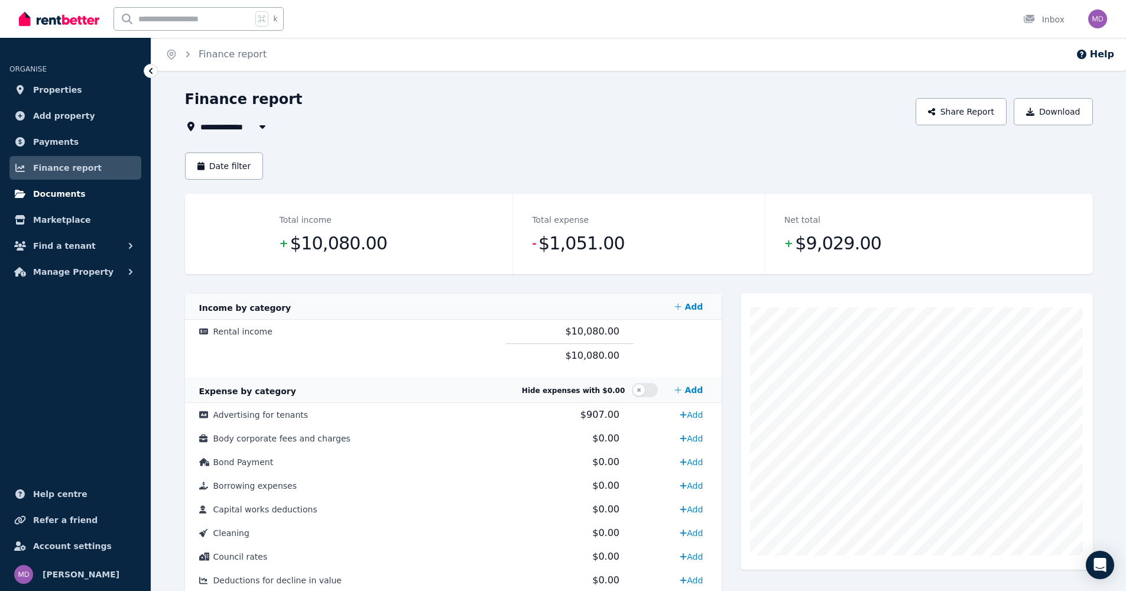
click at [57, 189] on span "Documents" at bounding box center [59, 194] width 53 height 14
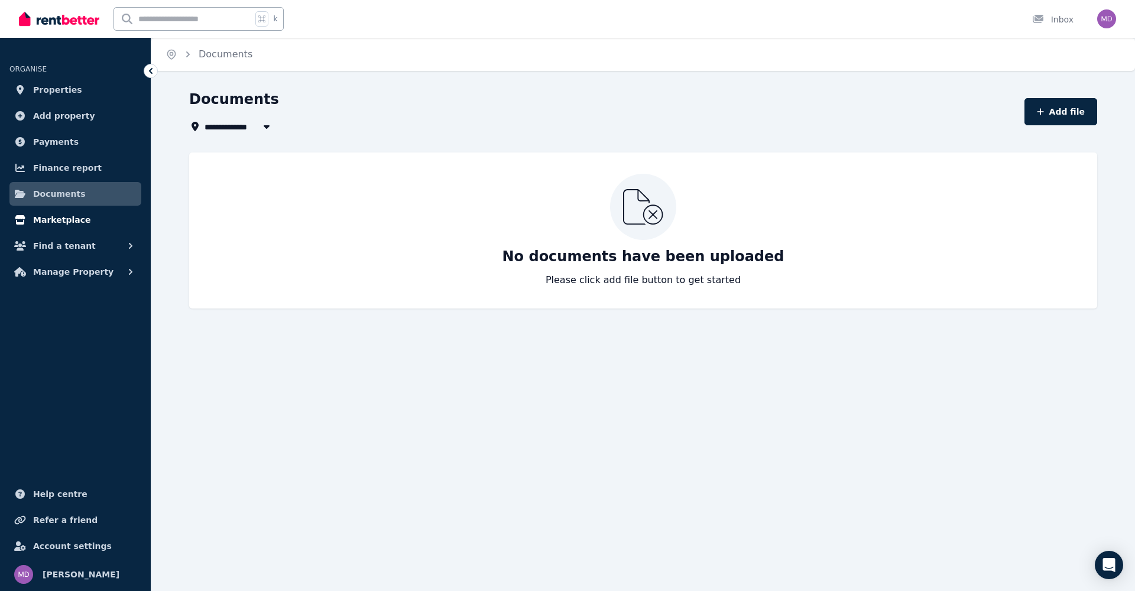
click at [60, 219] on span "Marketplace" at bounding box center [61, 220] width 57 height 14
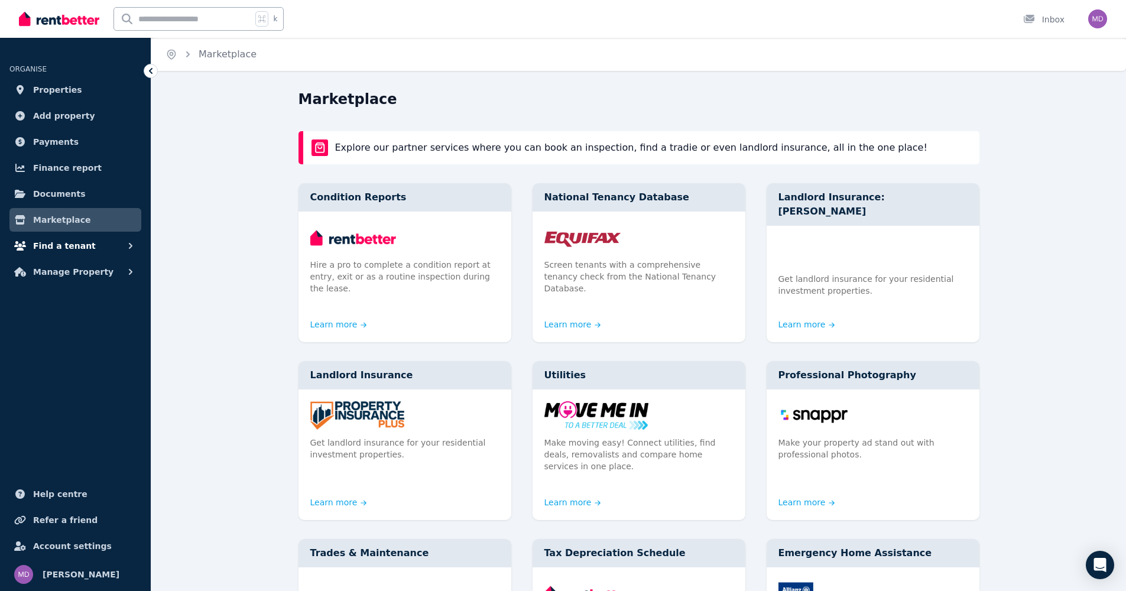
click at [59, 244] on span "Find a tenant" at bounding box center [64, 246] width 63 height 14
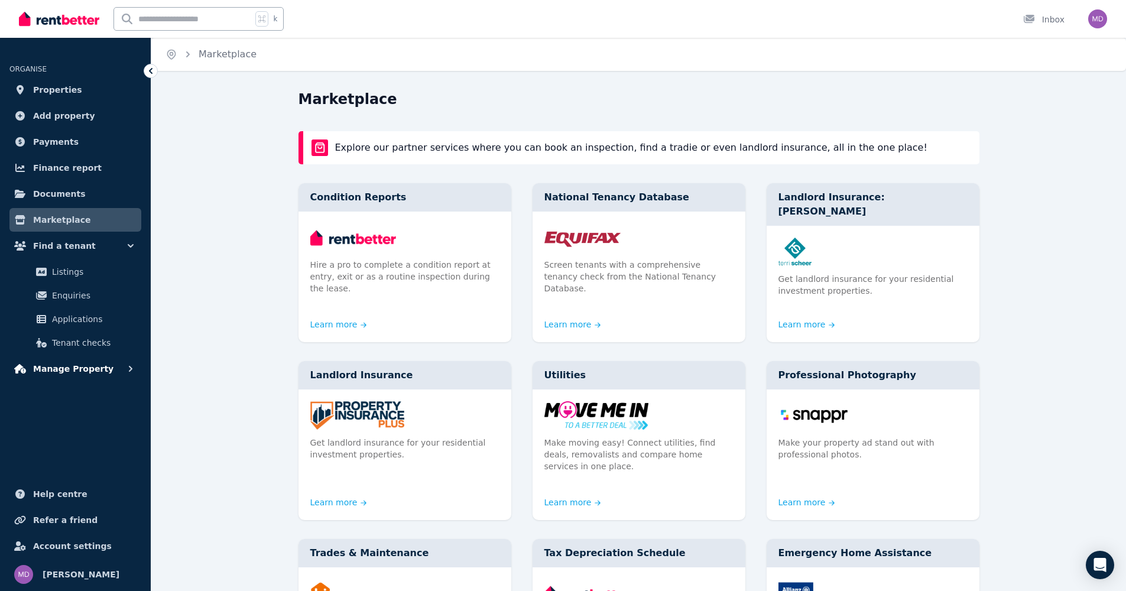
click at [79, 367] on span "Manage Property" at bounding box center [73, 369] width 80 height 14
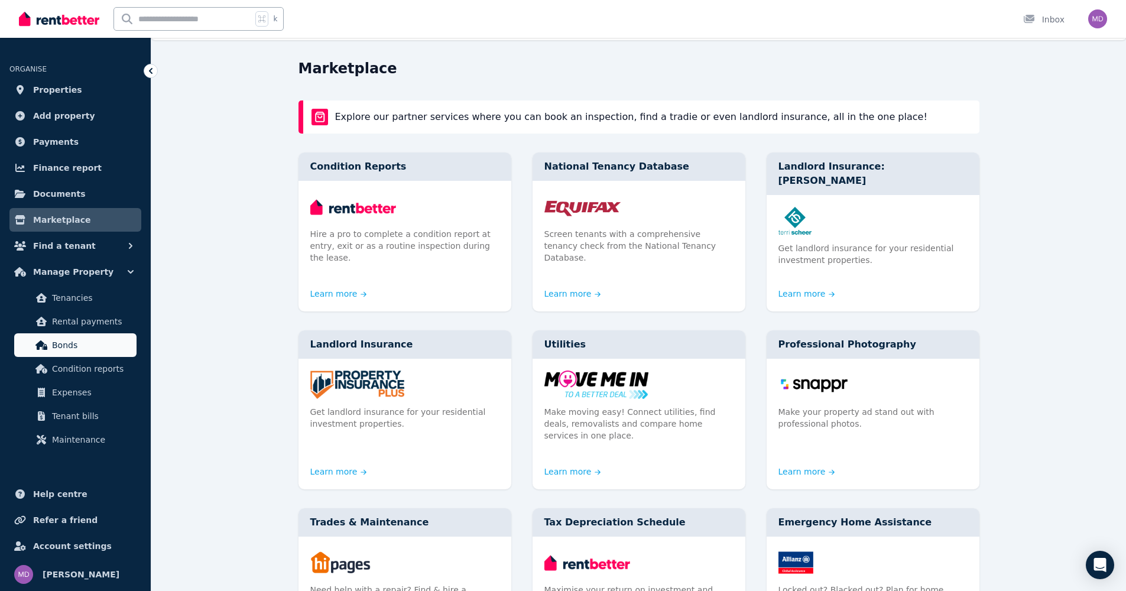
scroll to position [55, 0]
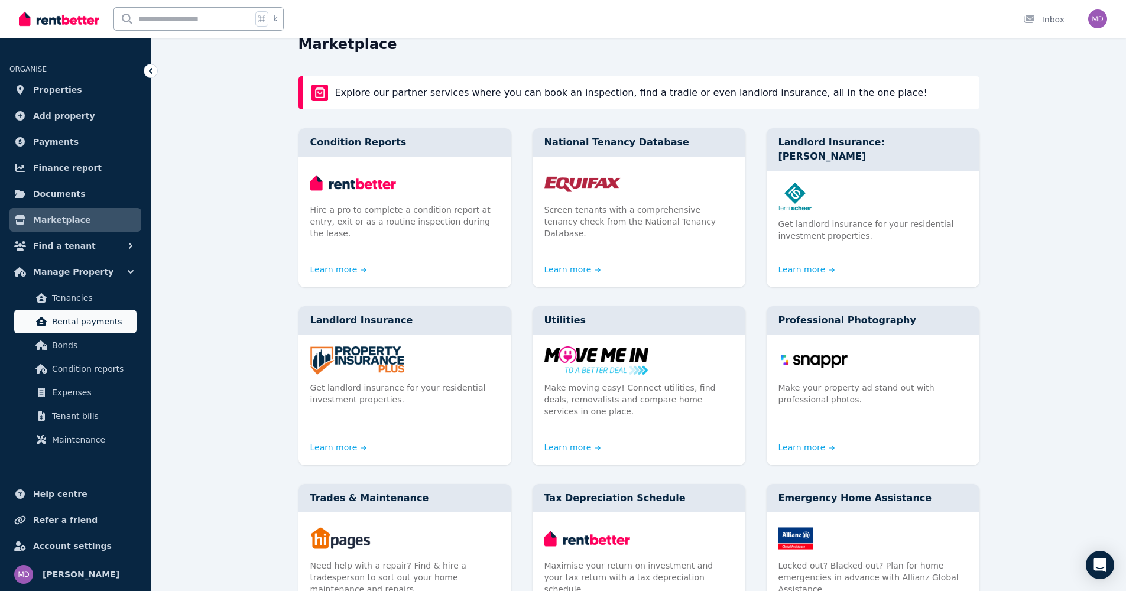
click at [64, 322] on span "Rental payments" at bounding box center [92, 321] width 80 height 14
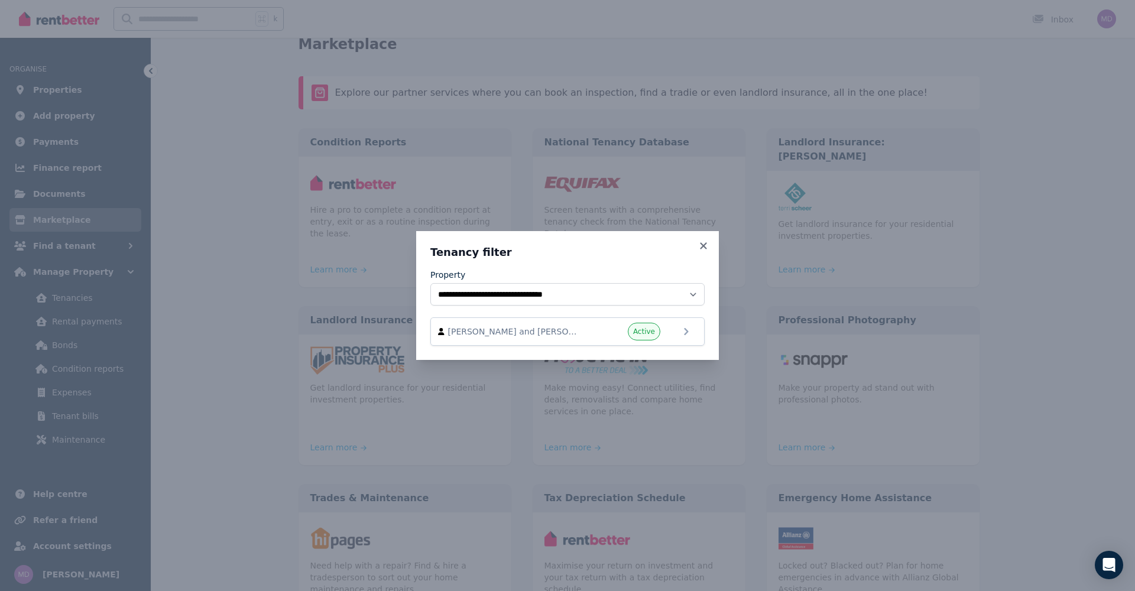
click at [69, 327] on div "**********" at bounding box center [567, 295] width 1135 height 591
click at [702, 244] on icon at bounding box center [703, 245] width 7 height 7
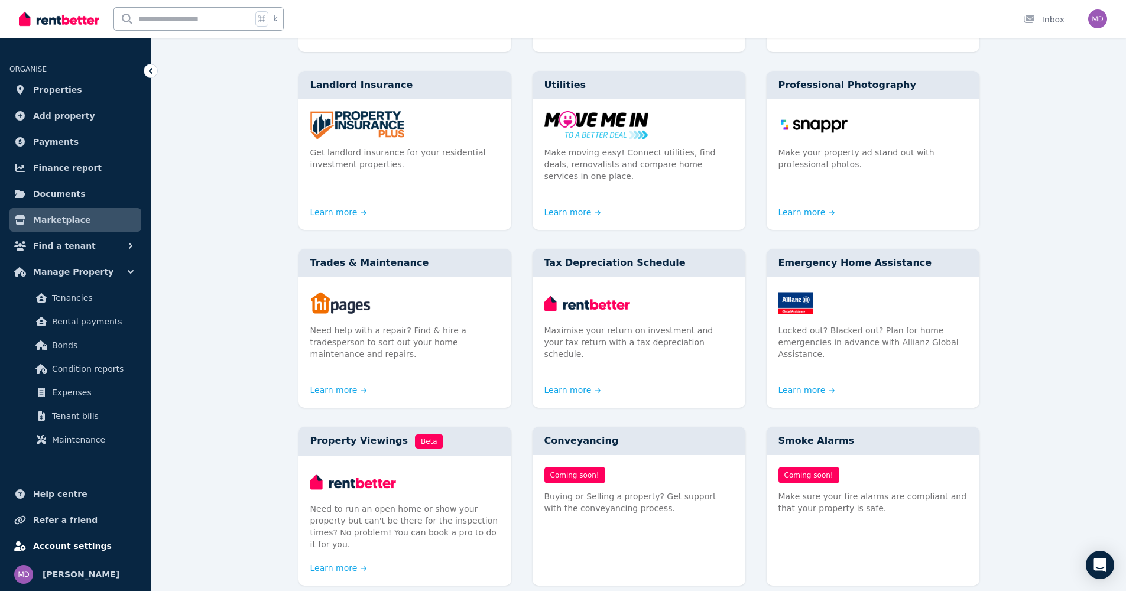
scroll to position [179, 0]
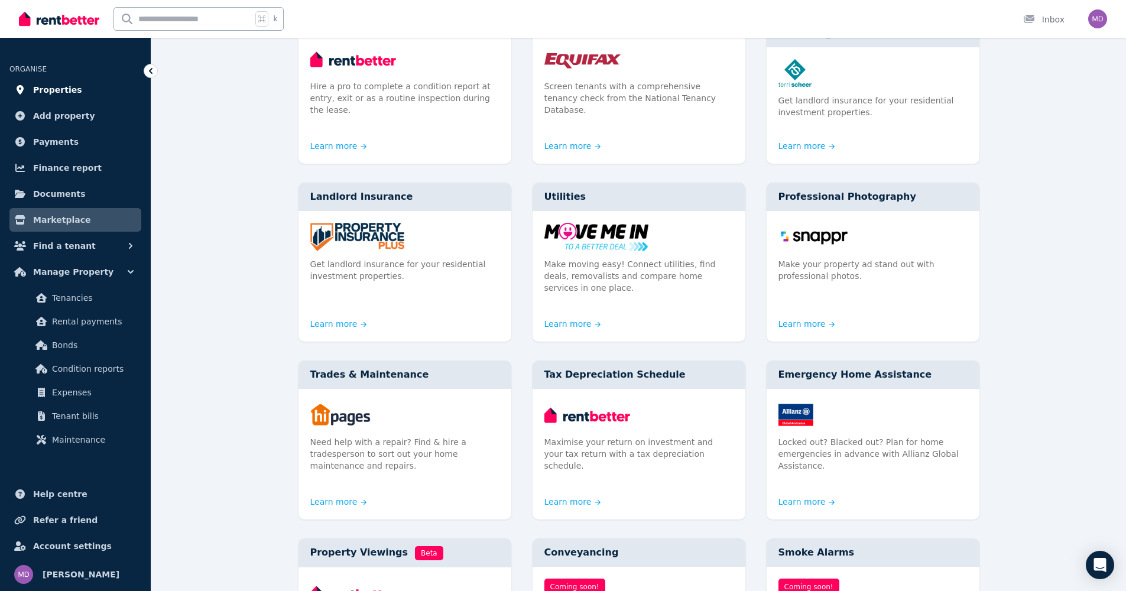
click at [53, 87] on span "Properties" at bounding box center [57, 90] width 49 height 14
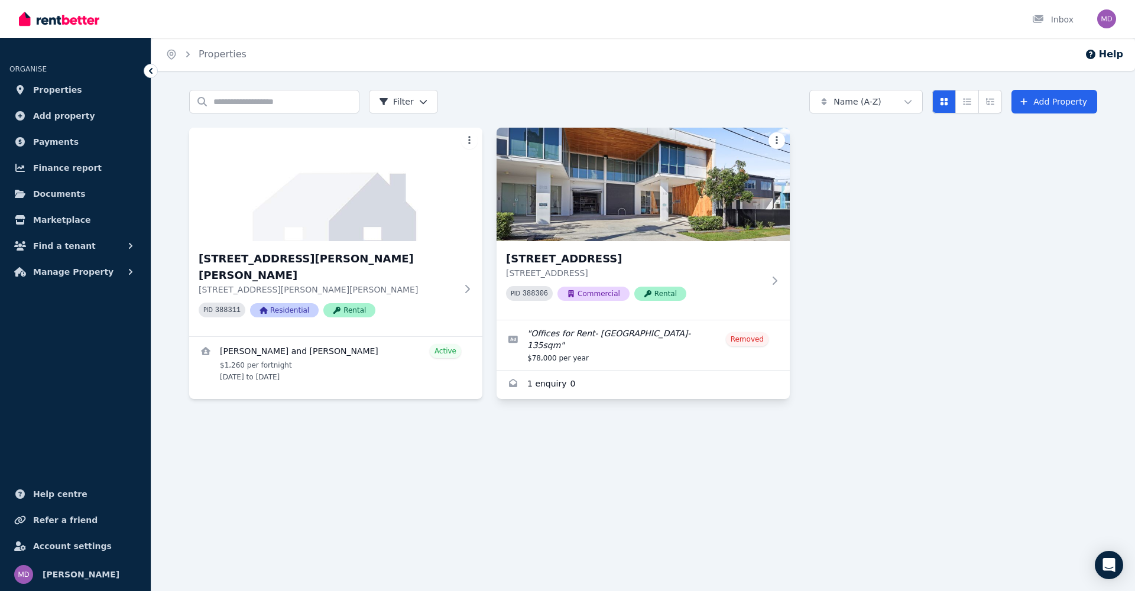
click at [776, 138] on html "Open main menu Inbox Open user menu ORGANISE Properties Add property Payments F…" at bounding box center [567, 295] width 1135 height 591
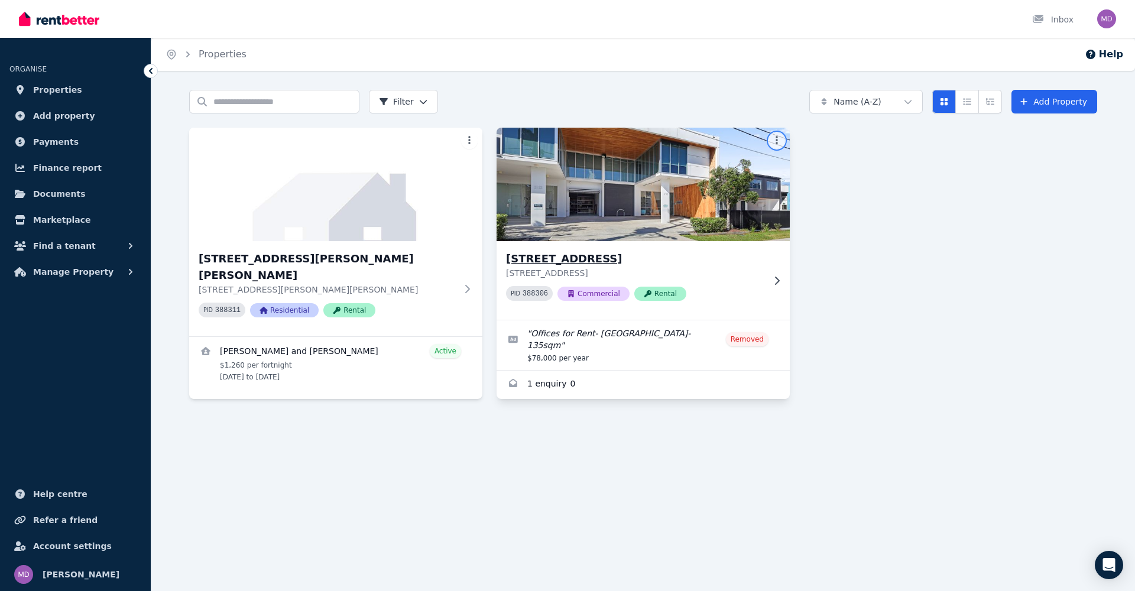
click at [753, 294] on html "Open main menu Inbox Open user menu ORGANISE Properties Add property Payments F…" at bounding box center [567, 295] width 1135 height 591
click at [779, 279] on icon at bounding box center [777, 280] width 12 height 9
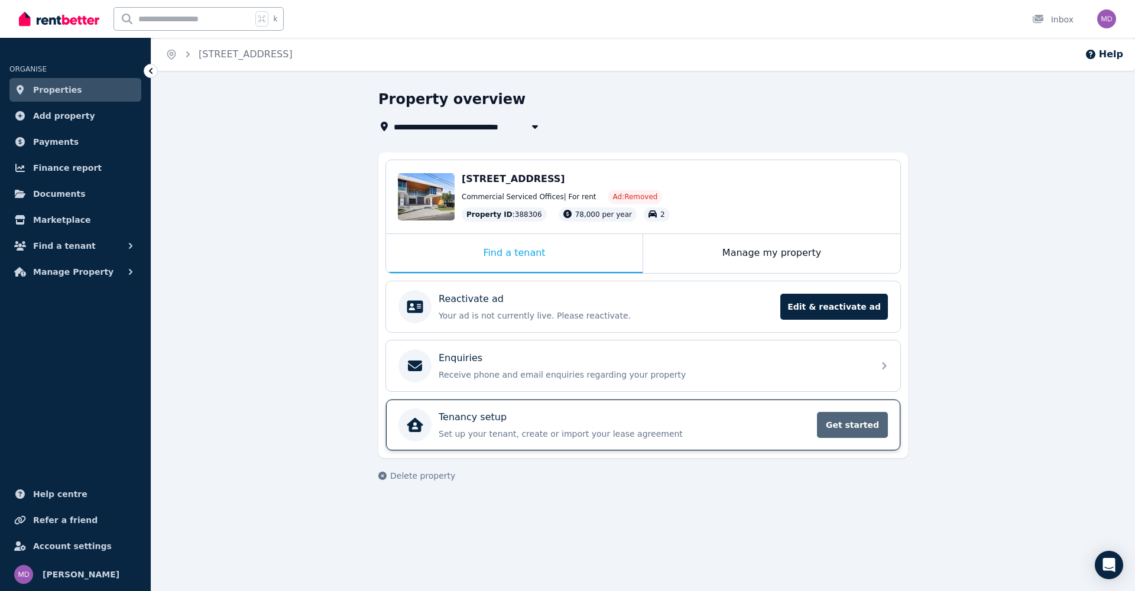
click at [828, 427] on span "Get started" at bounding box center [852, 425] width 71 height 26
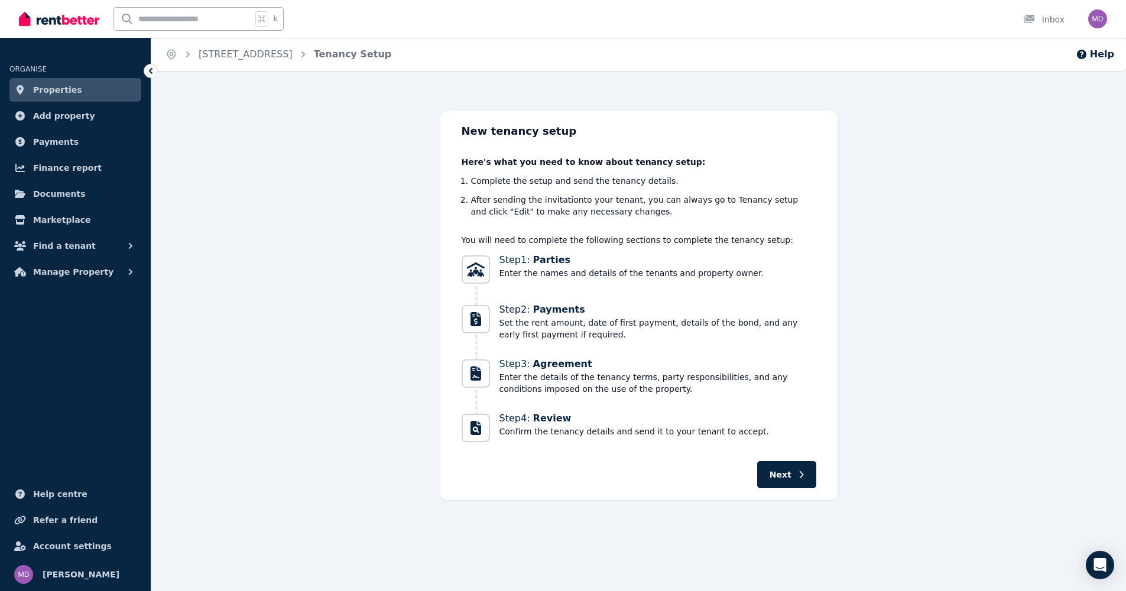
click at [153, 70] on icon at bounding box center [151, 71] width 12 height 12
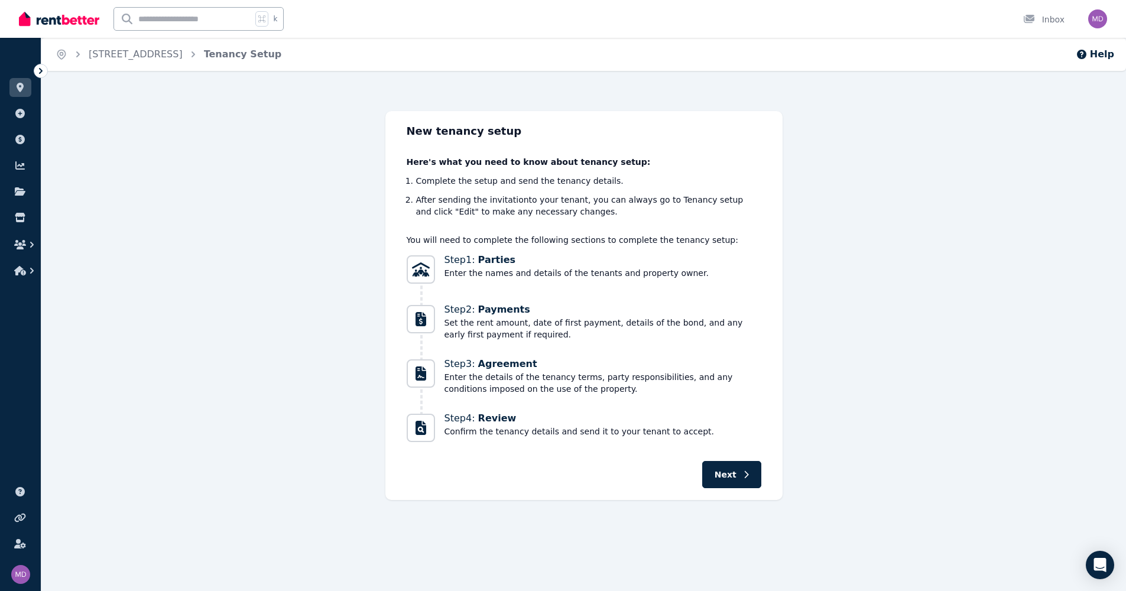
click at [153, 70] on ol "Home [STREET_ADDRESS] Tenancy Setup" at bounding box center [168, 54] width 254 height 33
click at [44, 73] on icon at bounding box center [41, 71] width 12 height 12
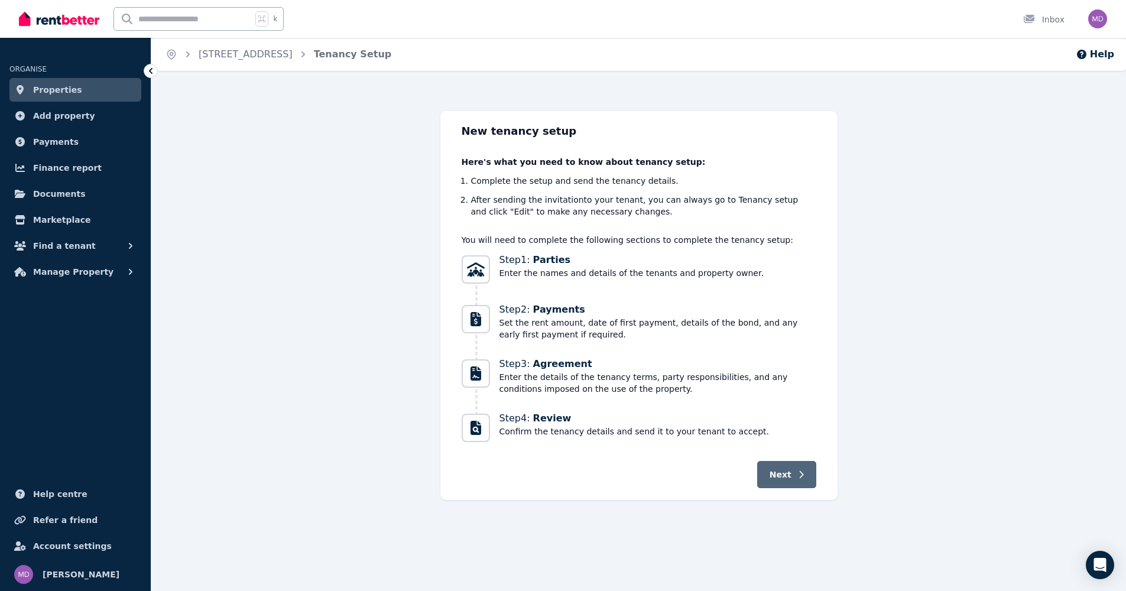
click at [779, 476] on span "Next" at bounding box center [781, 475] width 22 height 12
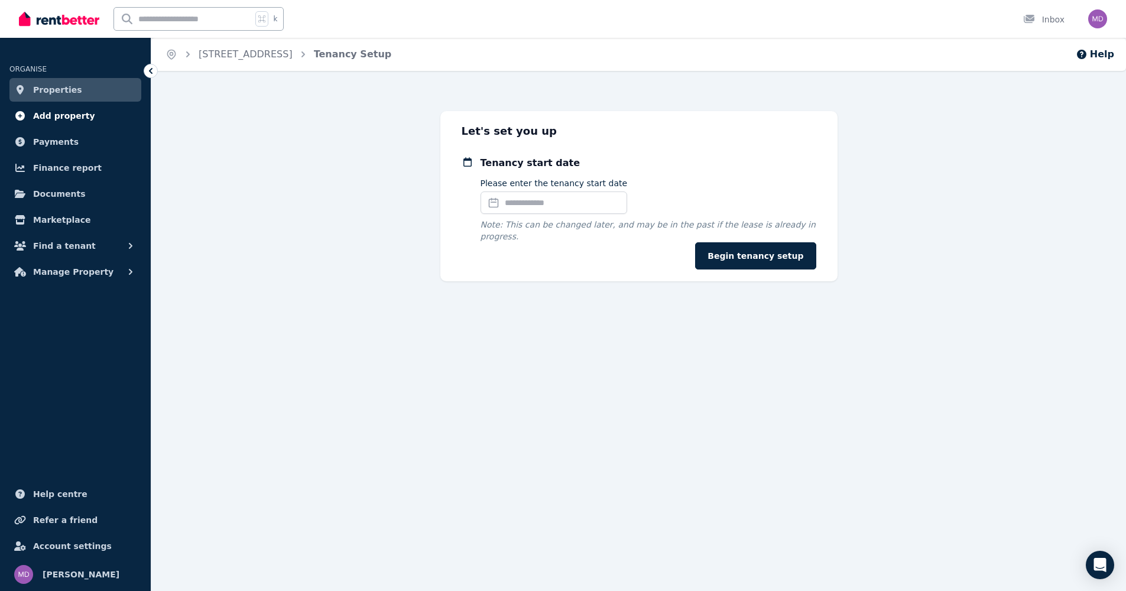
click at [66, 119] on span "Add property" at bounding box center [64, 116] width 62 height 14
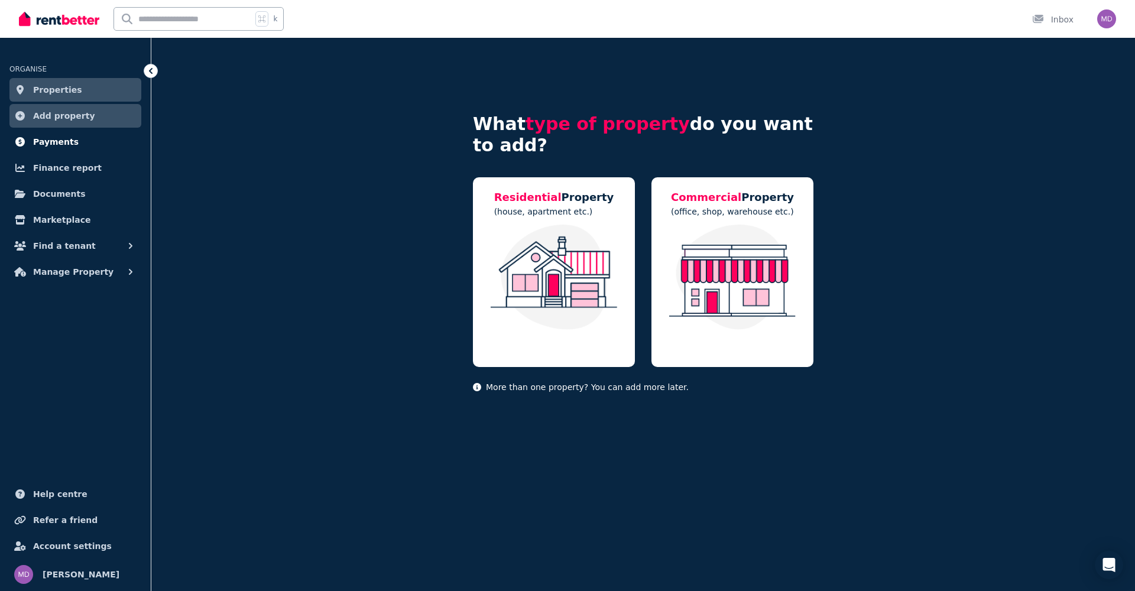
click at [63, 137] on span "Payments" at bounding box center [56, 142] width 46 height 14
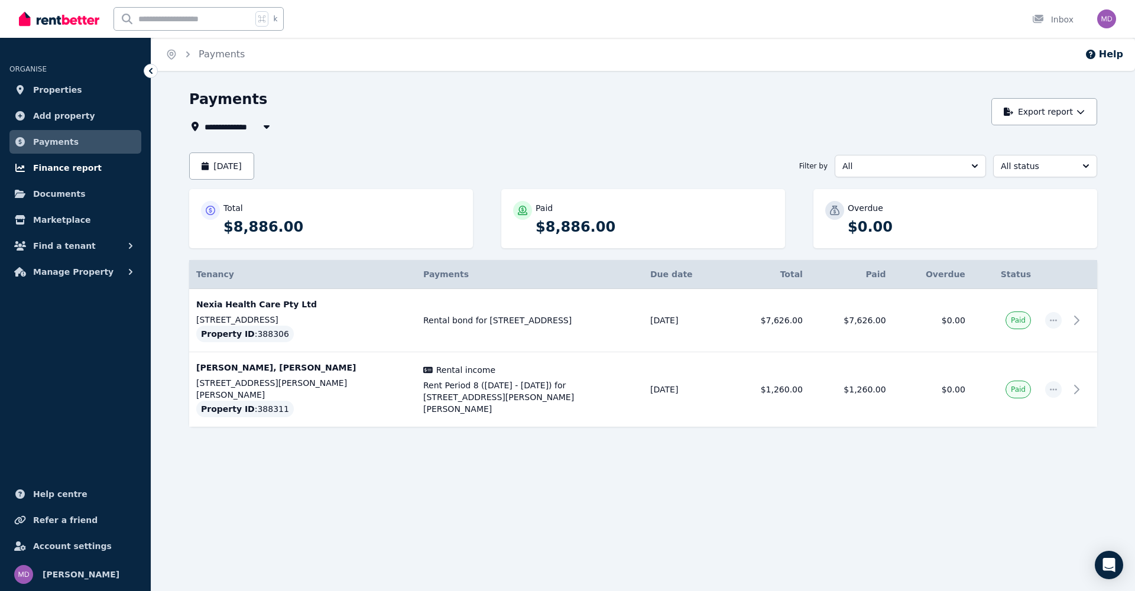
click at [67, 169] on span "Finance report" at bounding box center [67, 168] width 69 height 14
